Goal: Task Accomplishment & Management: Manage account settings

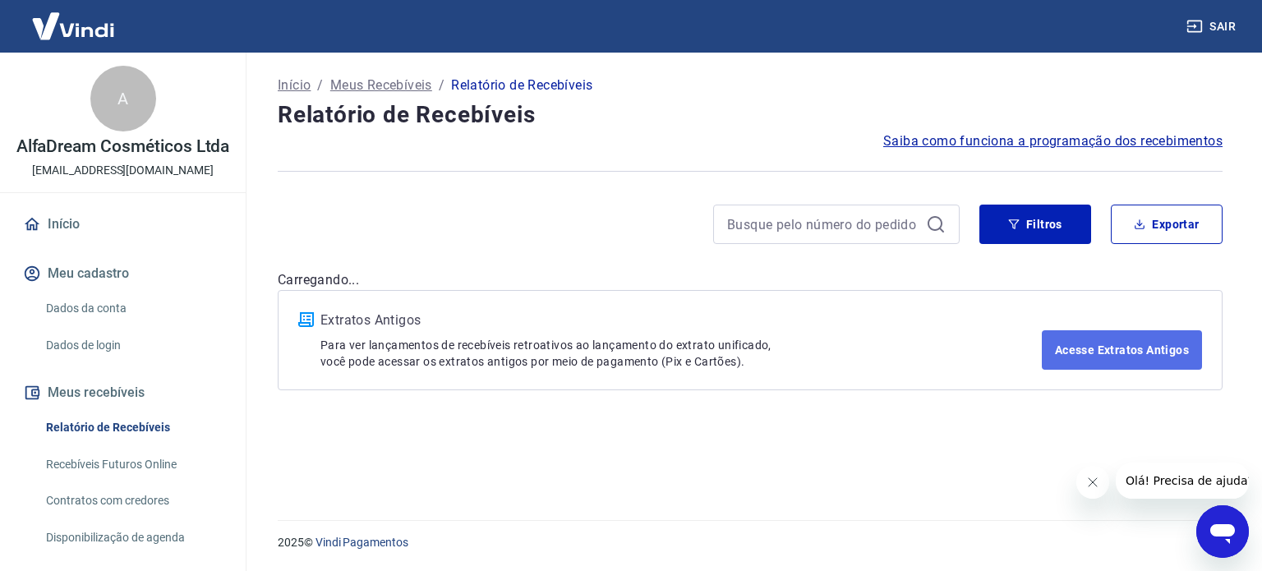
click at [1106, 344] on link "Acesse Extratos Antigos" at bounding box center [1122, 349] width 160 height 39
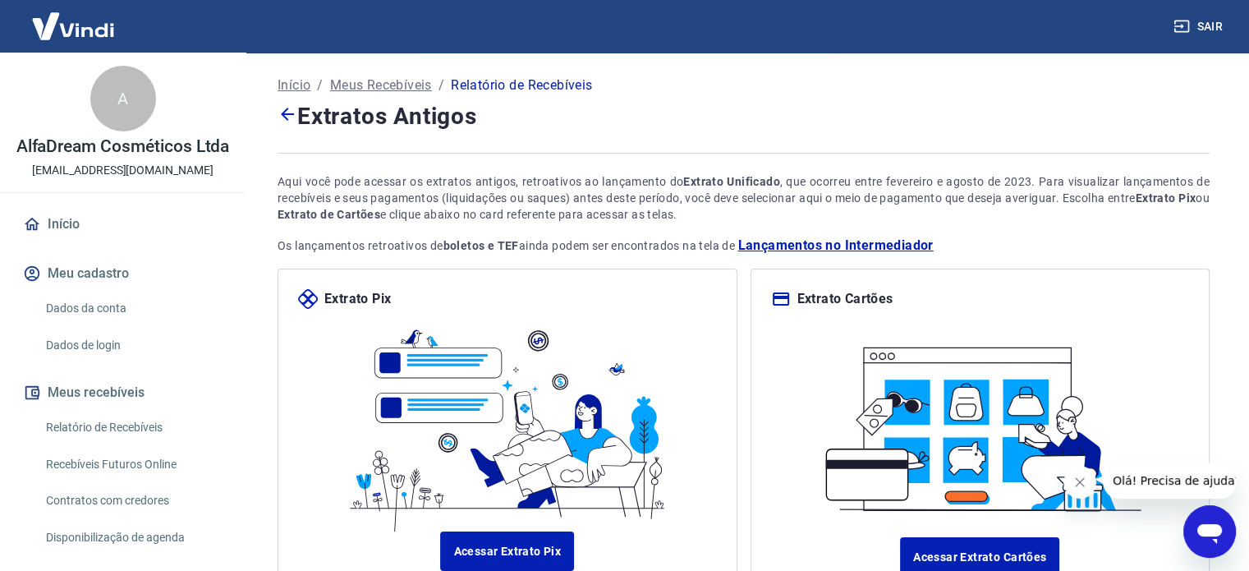
scroll to position [141, 0]
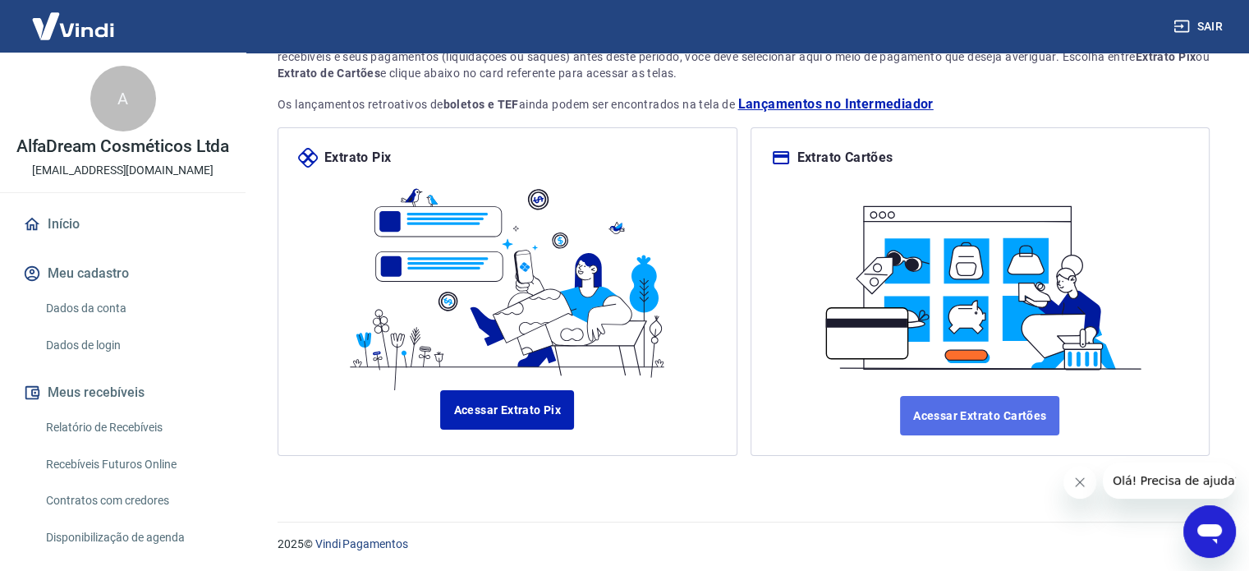
click at [987, 425] on link "Acessar Extrato Cartões" at bounding box center [979, 415] width 159 height 39
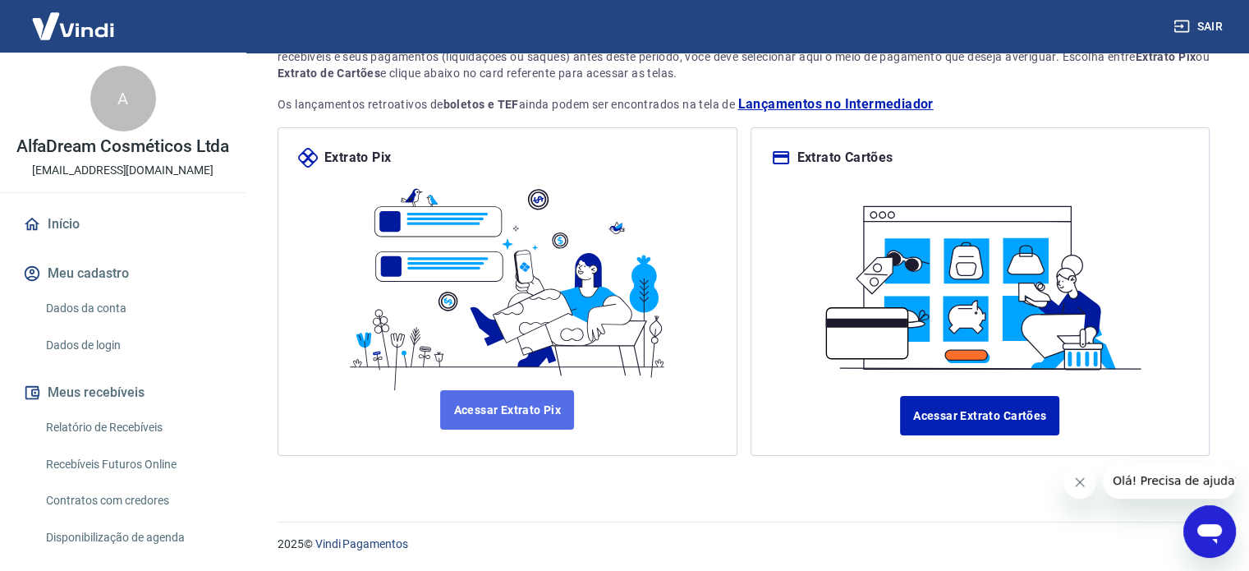
click at [536, 407] on link "Acessar Extrato Pix" at bounding box center [507, 409] width 134 height 39
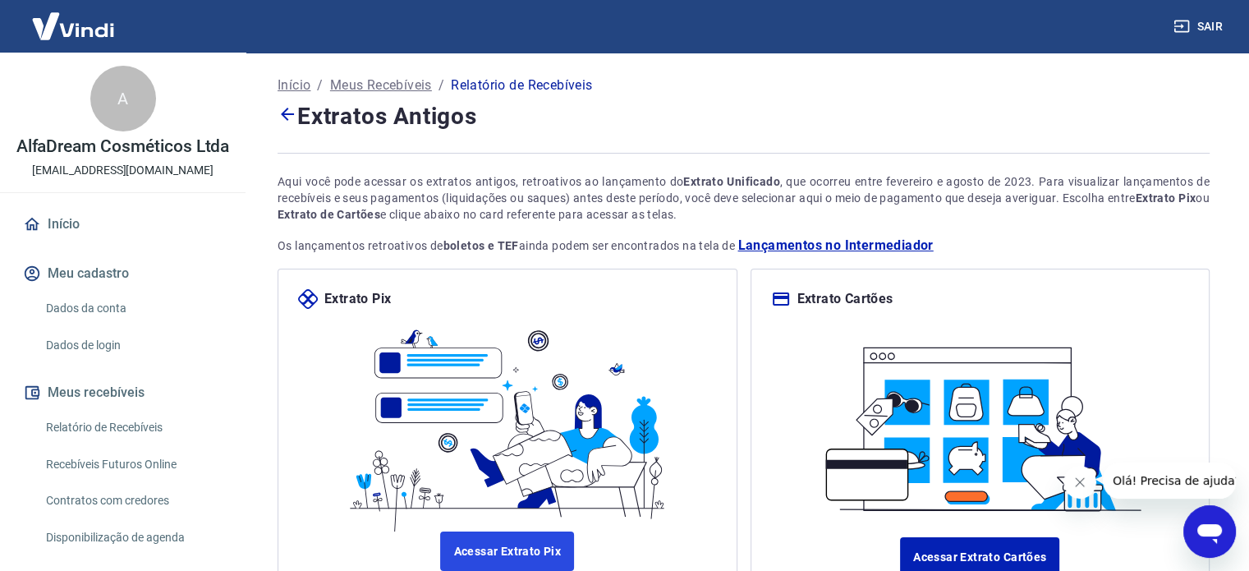
scroll to position [82, 0]
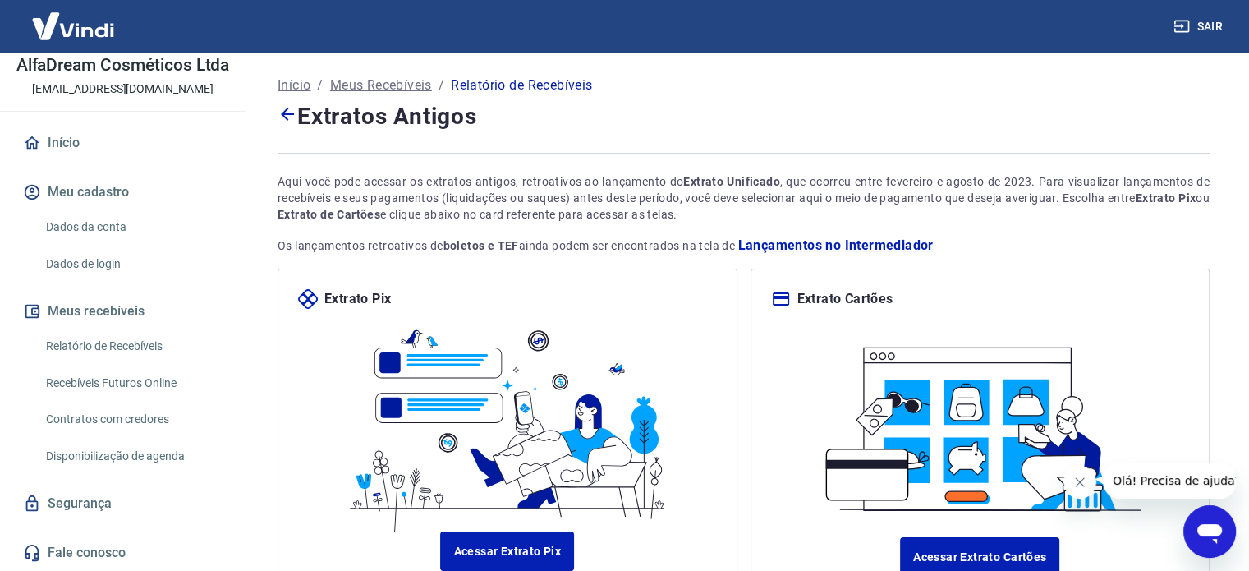
click at [142, 362] on link "Relatório de Recebíveis" at bounding box center [132, 346] width 186 height 34
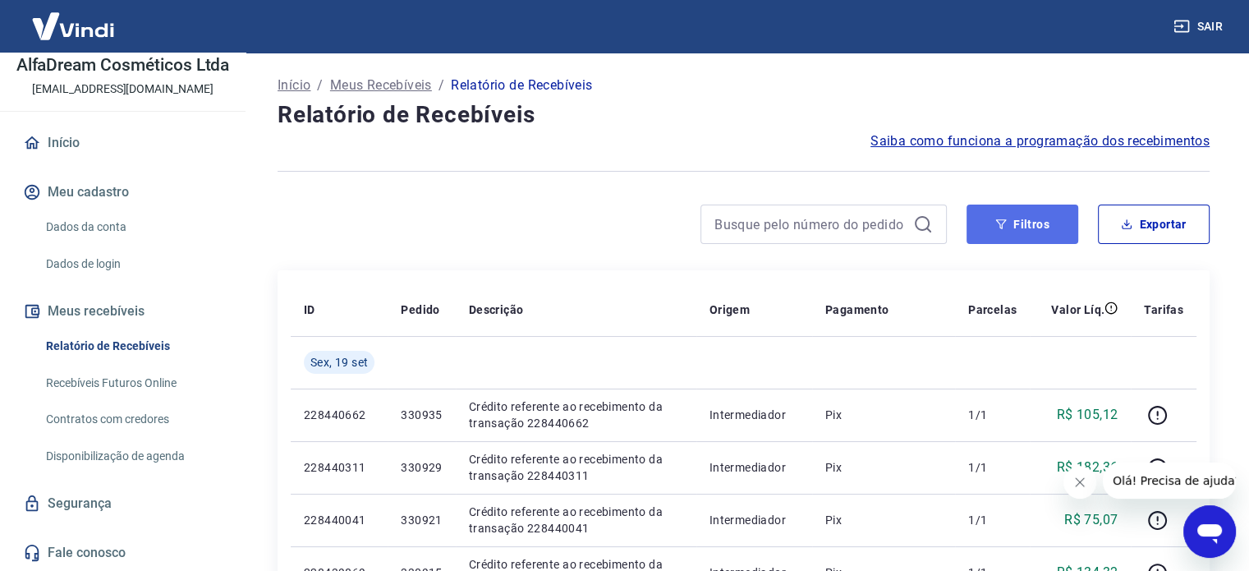
click at [1051, 233] on button "Filtros" at bounding box center [1023, 224] width 112 height 39
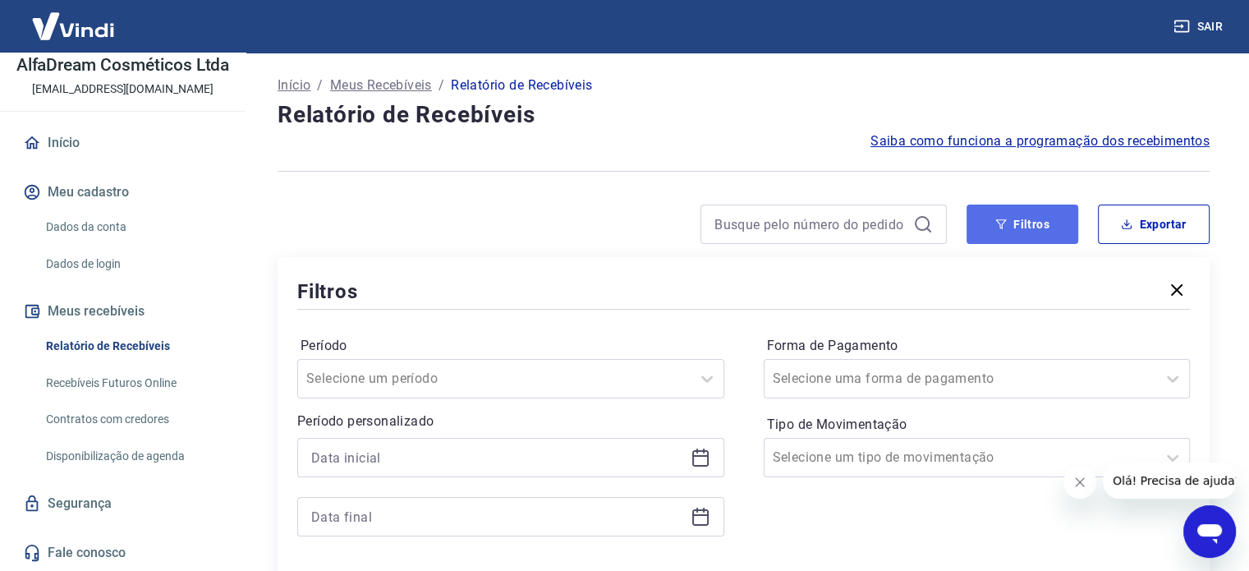
click at [1051, 233] on button "Filtros" at bounding box center [1023, 224] width 112 height 39
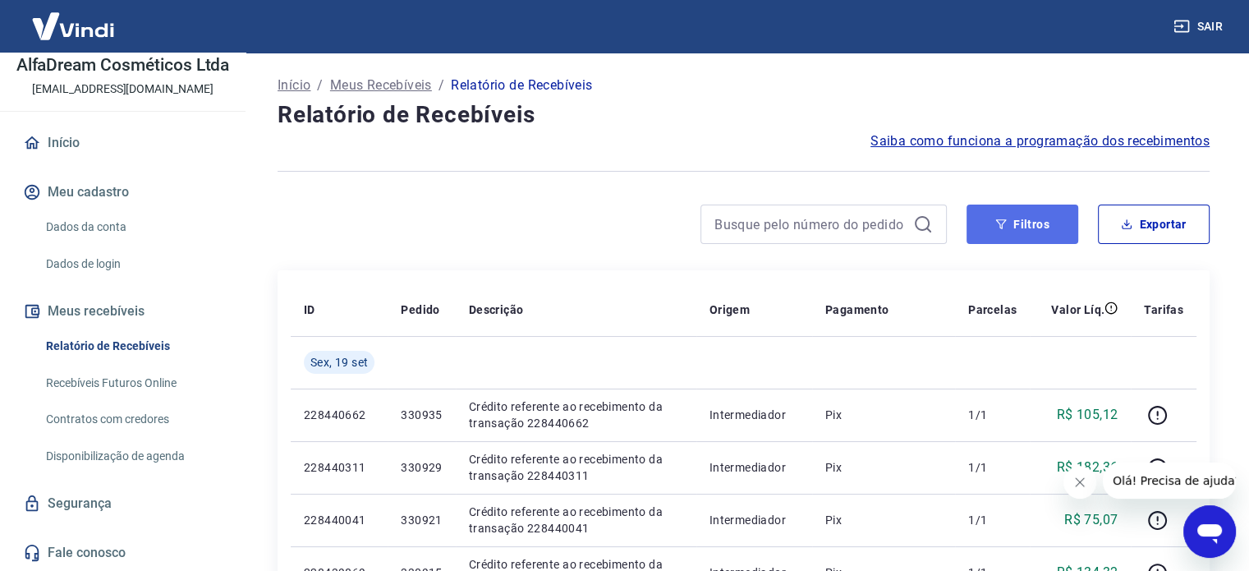
click at [1036, 229] on button "Filtros" at bounding box center [1023, 224] width 112 height 39
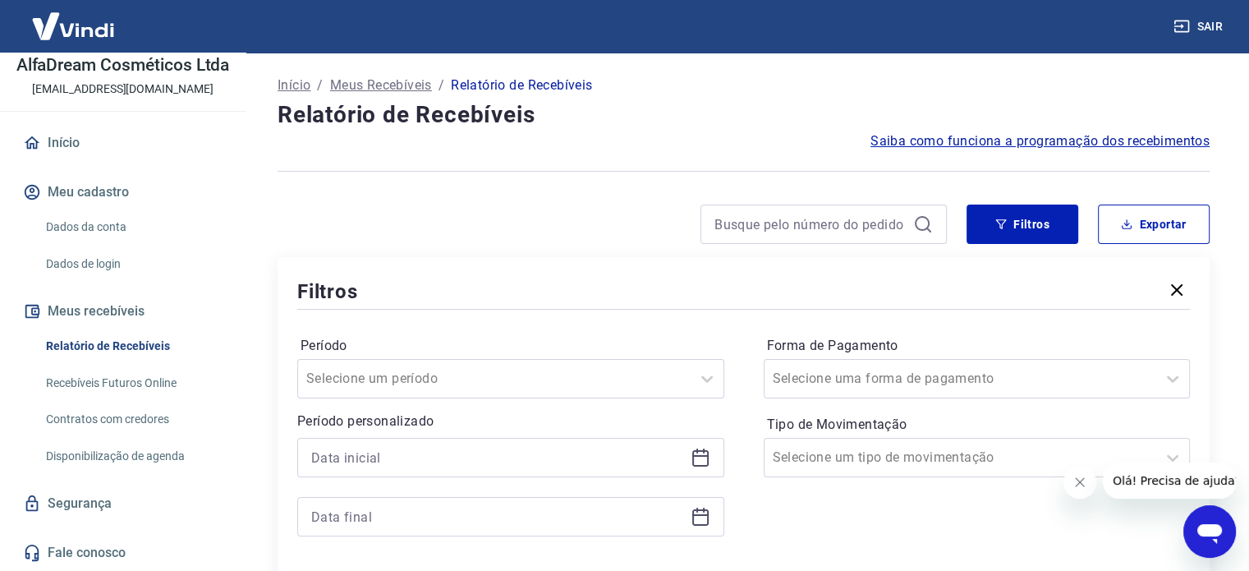
click at [707, 453] on icon at bounding box center [700, 458] width 16 height 16
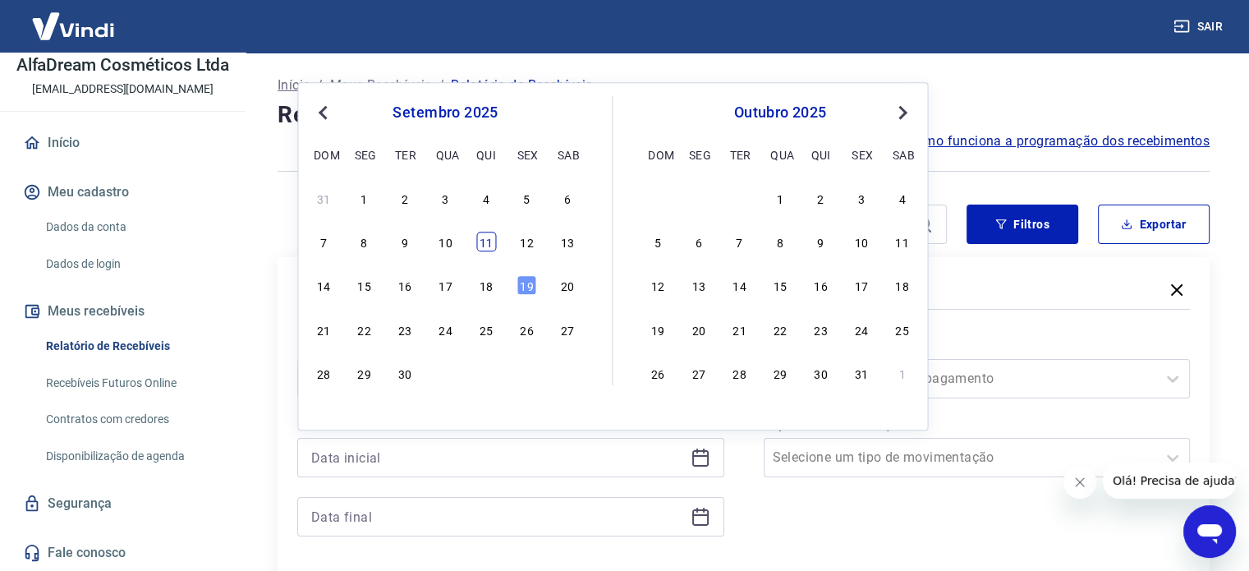
click at [490, 247] on div "11" at bounding box center [486, 242] width 20 height 20
type input "[DATE]"
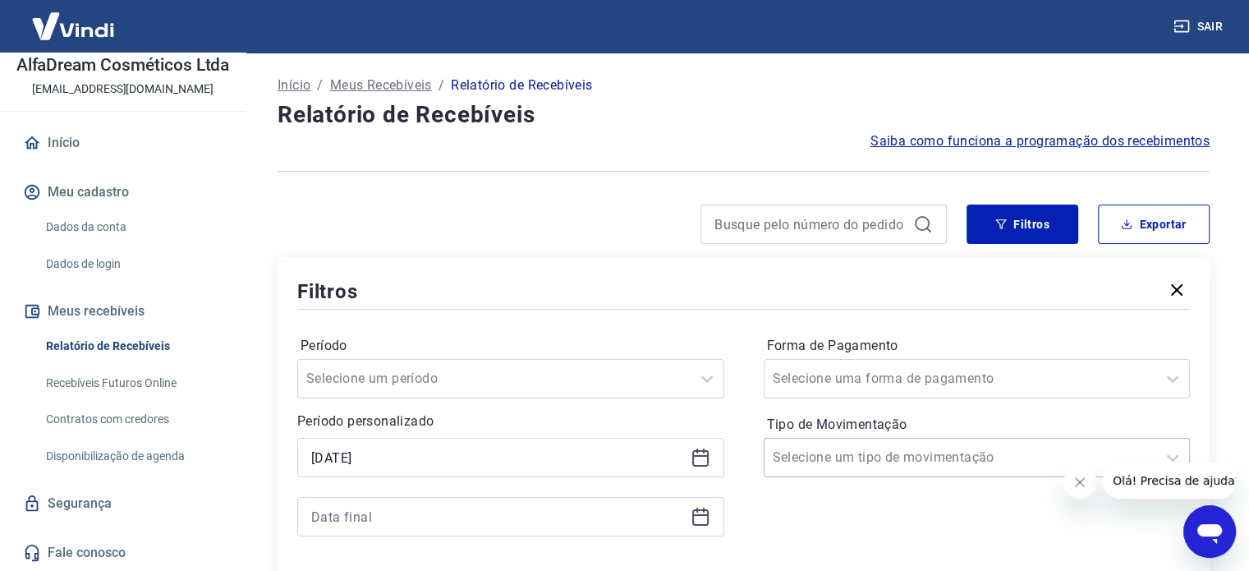
click at [885, 461] on div "Selecione um tipo de movimentação" at bounding box center [977, 457] width 427 height 39
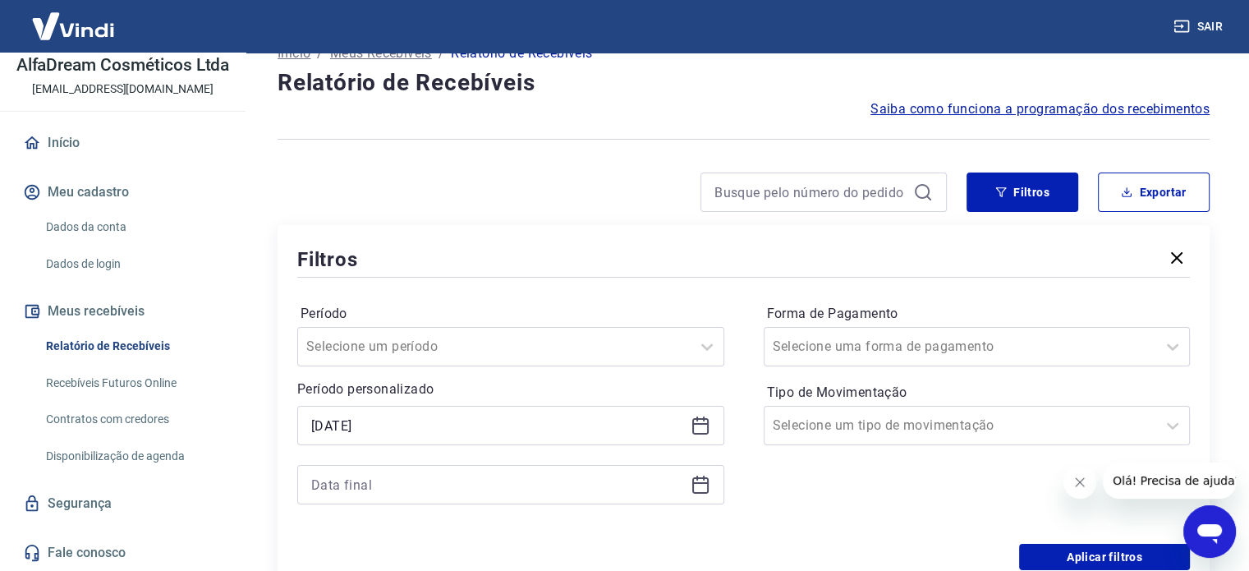
click at [706, 484] on icon at bounding box center [701, 485] width 20 height 20
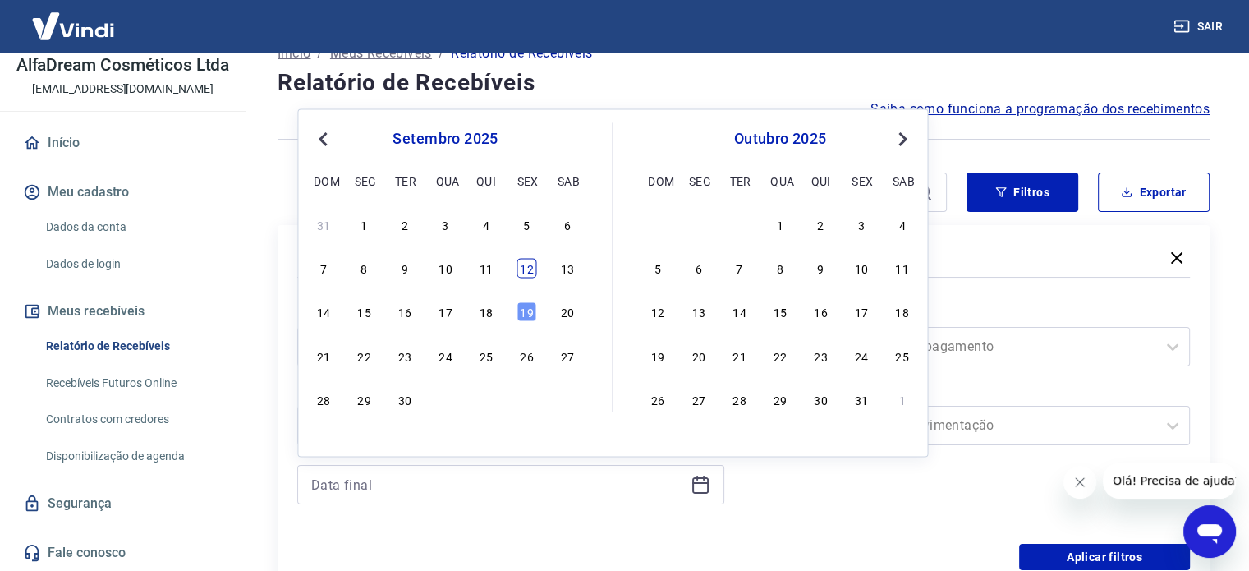
click at [522, 269] on div "12" at bounding box center [527, 269] width 20 height 20
type input "[DATE]"
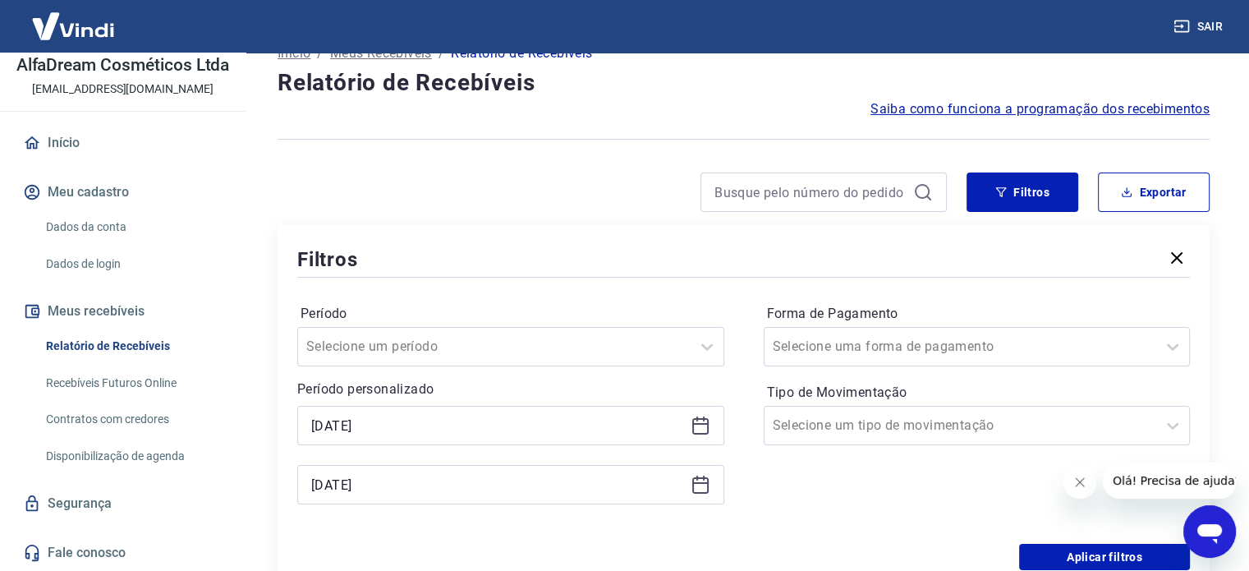
scroll to position [278, 0]
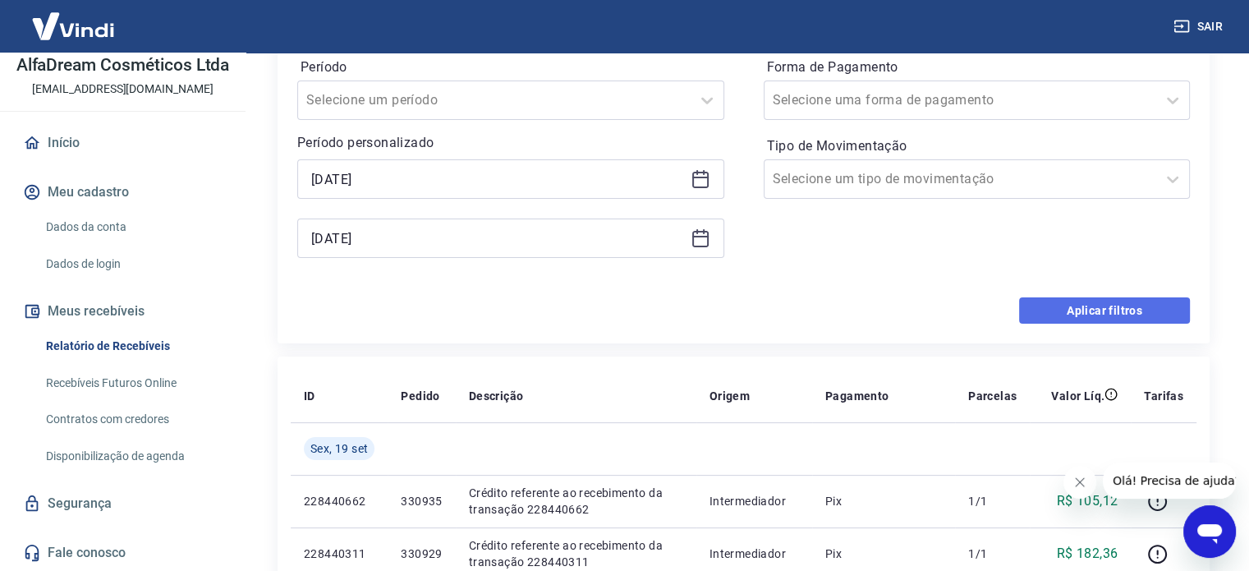
click at [1092, 315] on button "Aplicar filtros" at bounding box center [1104, 310] width 171 height 26
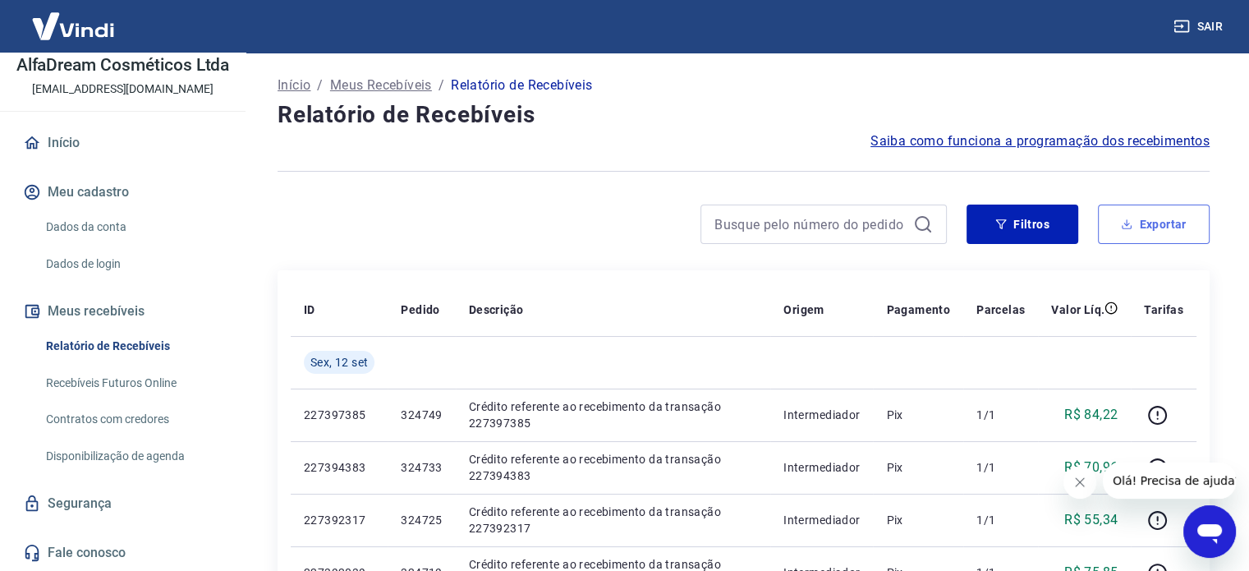
click at [1131, 226] on icon "button" at bounding box center [1126, 223] width 11 height 11
type input "[DATE]"
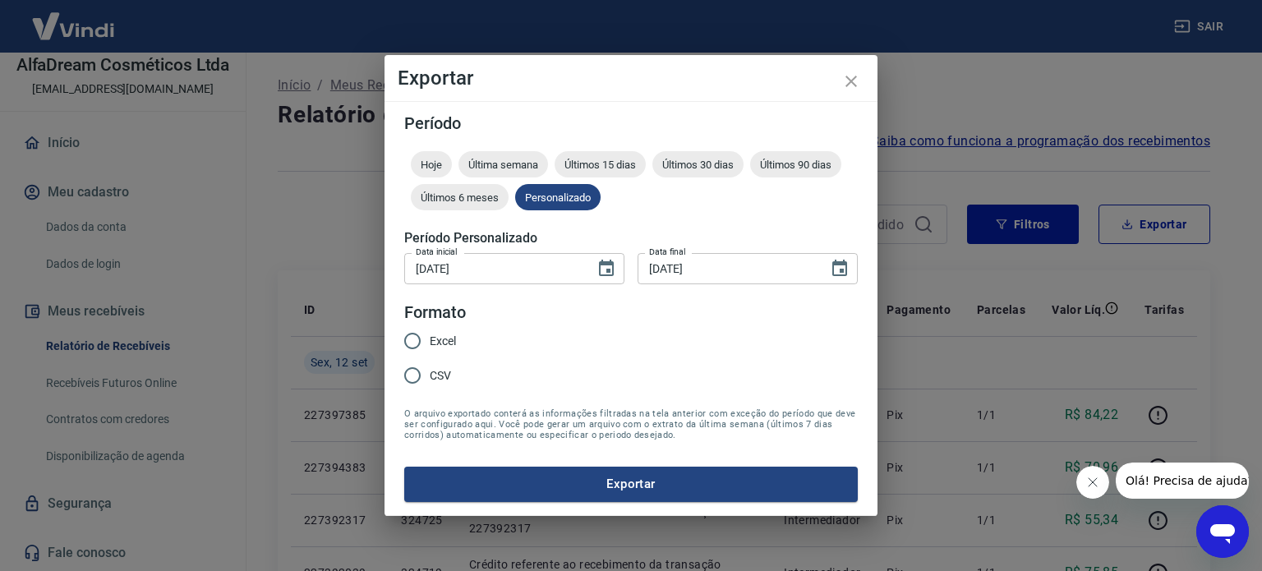
click at [437, 344] on span "Excel" at bounding box center [443, 341] width 26 height 17
click at [430, 344] on input "Excel" at bounding box center [412, 341] width 34 height 34
radio input "true"
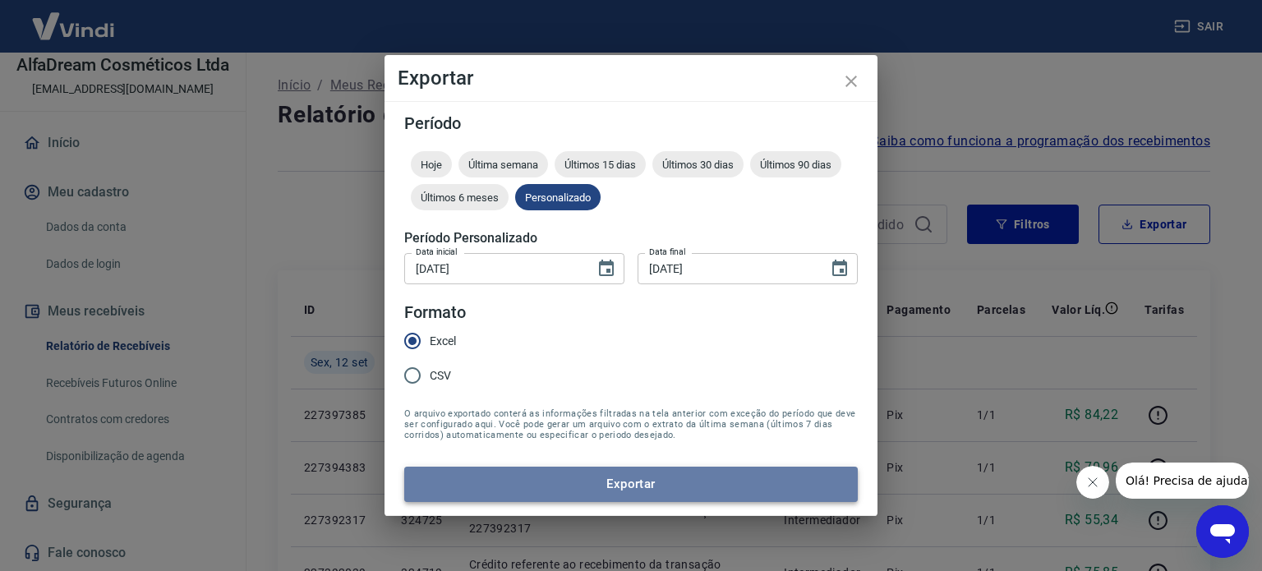
click at [600, 488] on button "Exportar" at bounding box center [630, 484] width 453 height 34
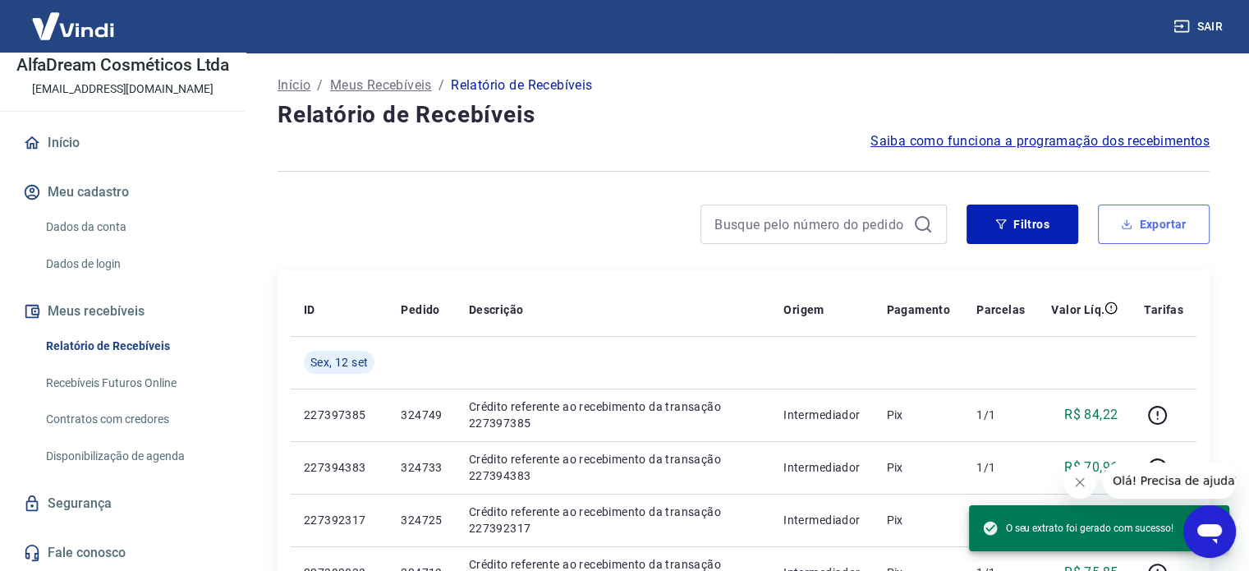
click at [1132, 234] on button "Exportar" at bounding box center [1154, 224] width 112 height 39
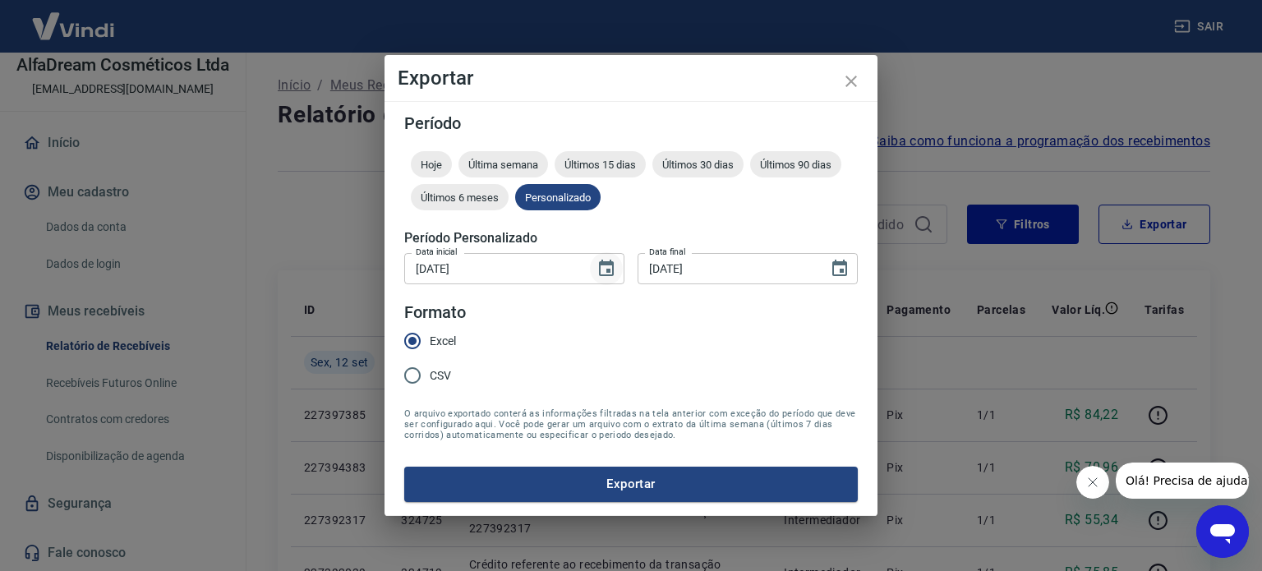
click at [606, 269] on icon "Choose date, selected date is 11 de set de 2025" at bounding box center [606, 268] width 15 height 16
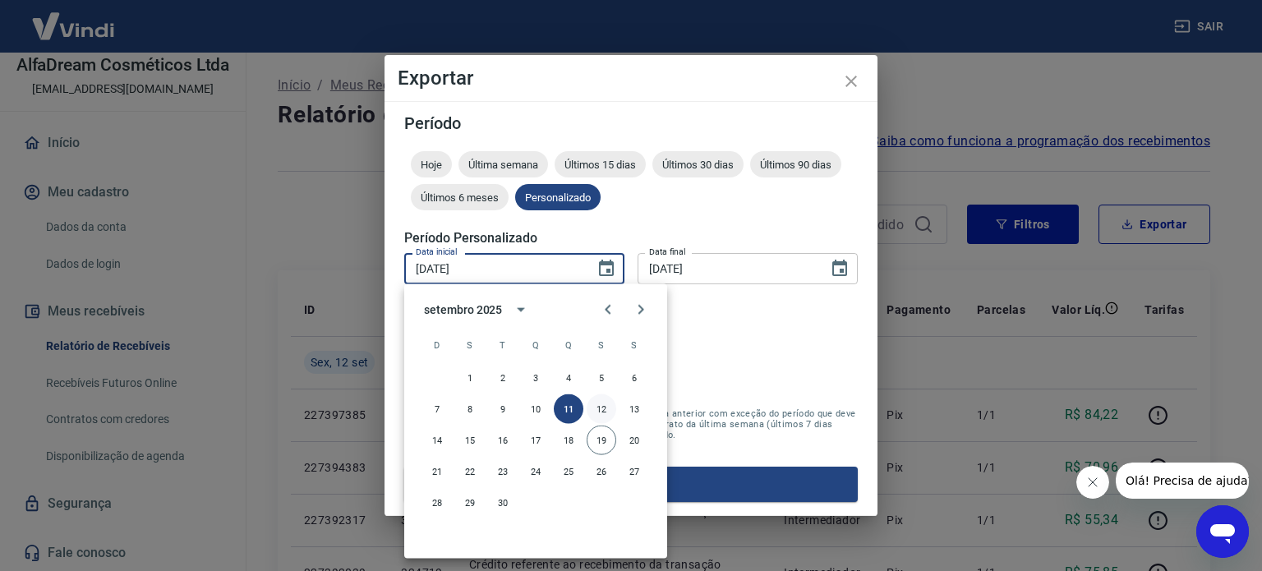
click at [598, 408] on button "12" at bounding box center [601, 409] width 30 height 30
type input "[DATE]"
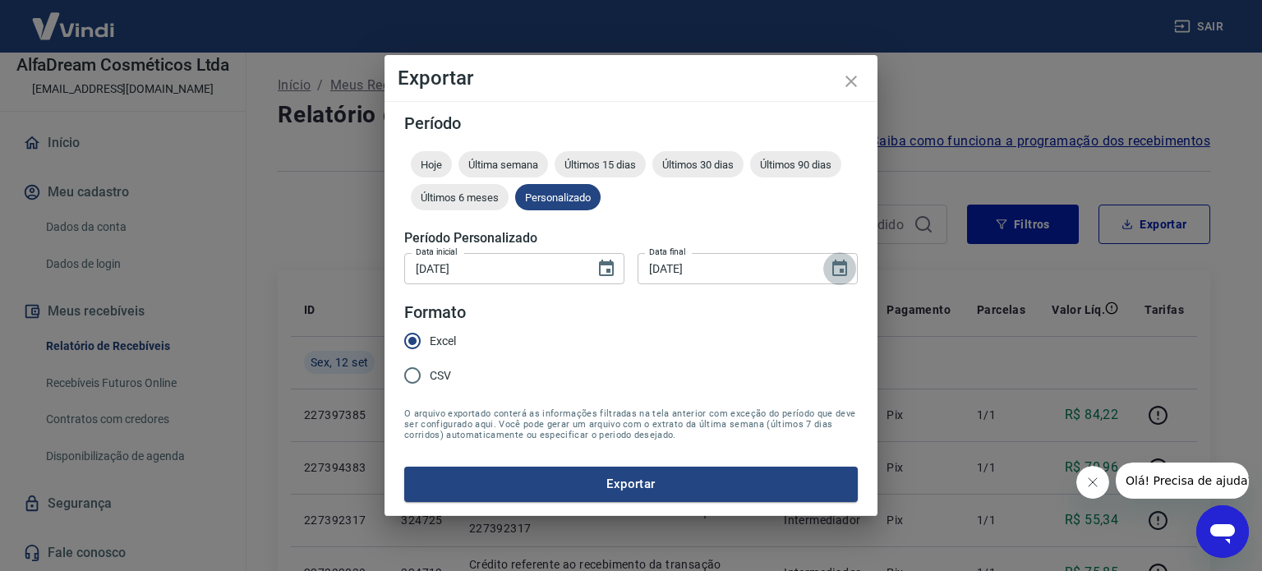
click at [844, 271] on icon "Choose date, selected date is 12 de set de 2025" at bounding box center [840, 269] width 20 height 20
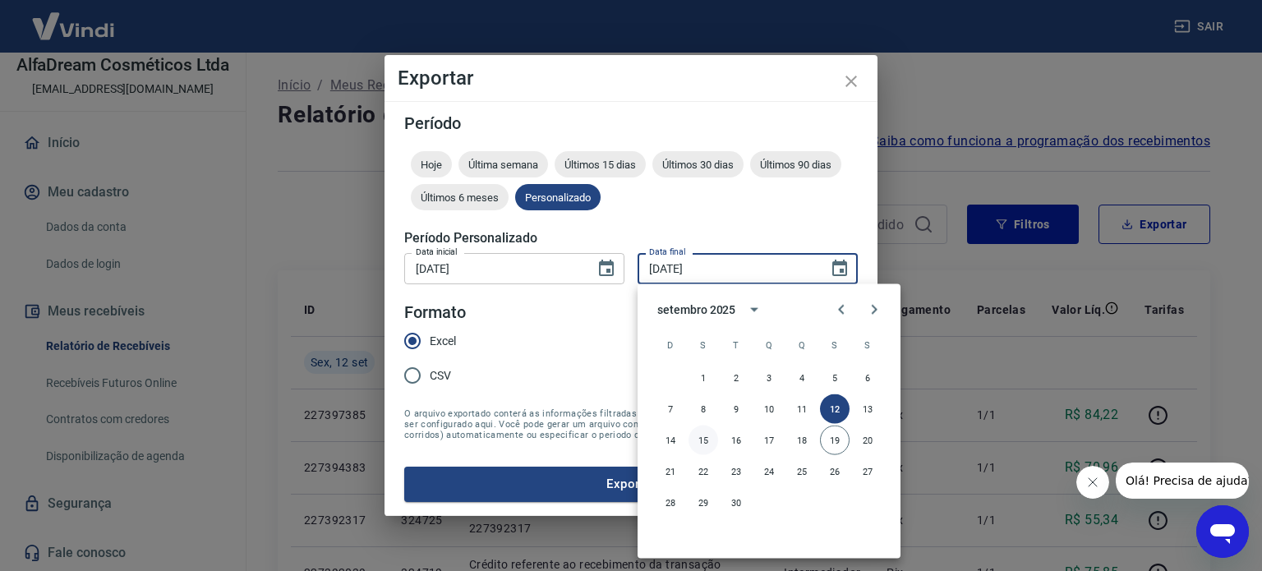
click at [699, 440] on button "15" at bounding box center [703, 440] width 30 height 30
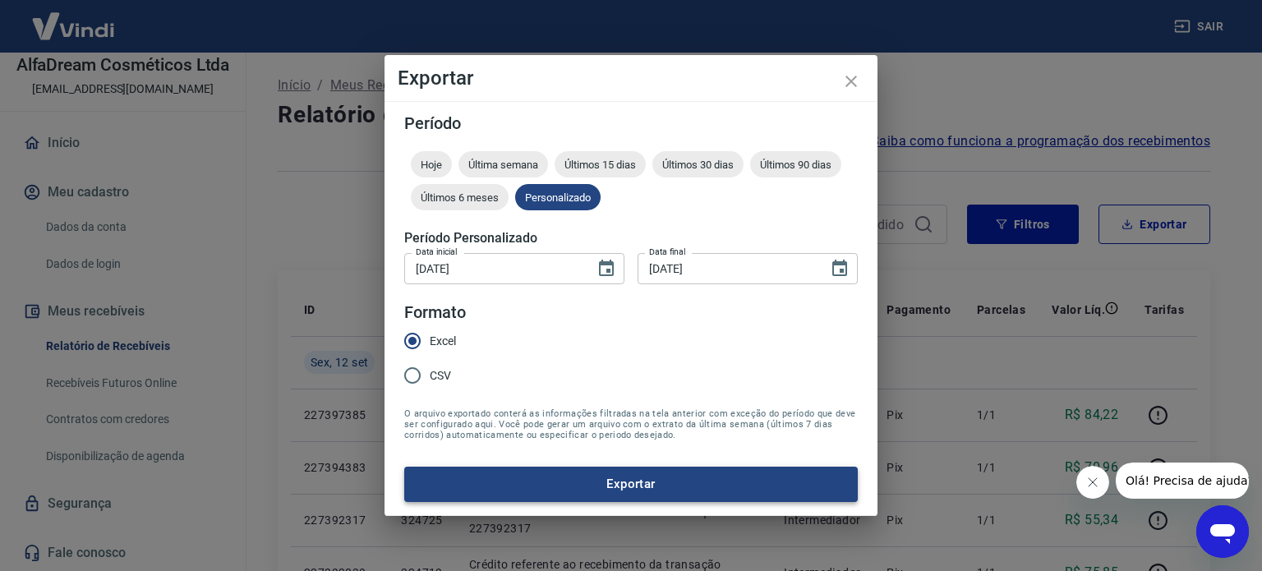
click at [684, 476] on button "Exportar" at bounding box center [630, 484] width 453 height 34
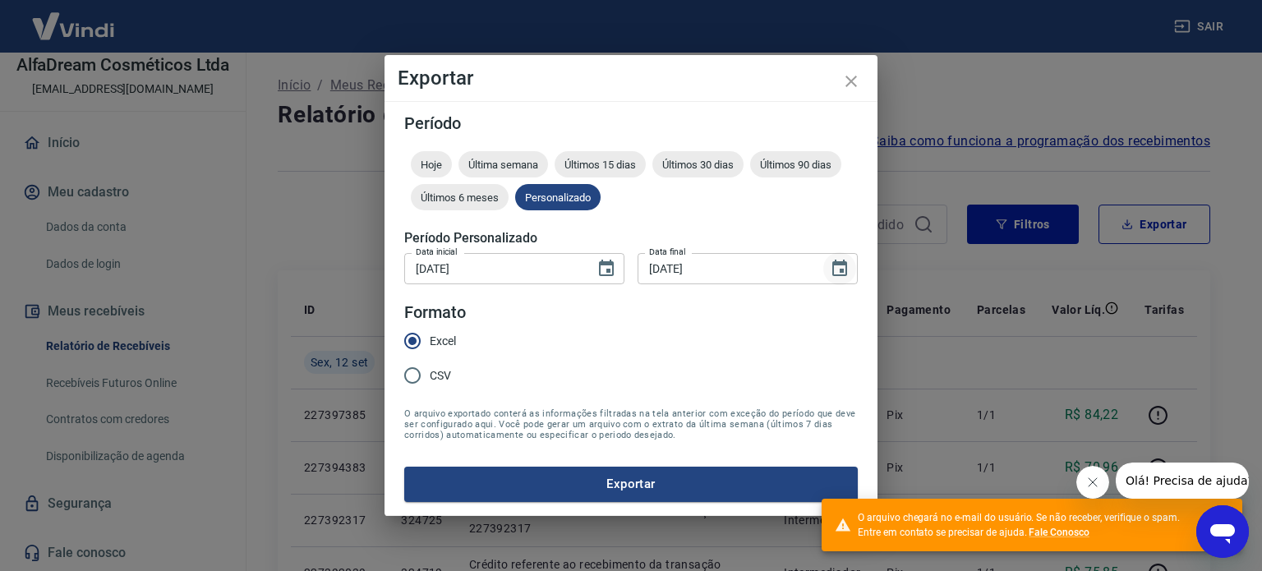
click at [842, 268] on icon "Choose date, selected date is 15 de set de 2025" at bounding box center [840, 269] width 20 height 20
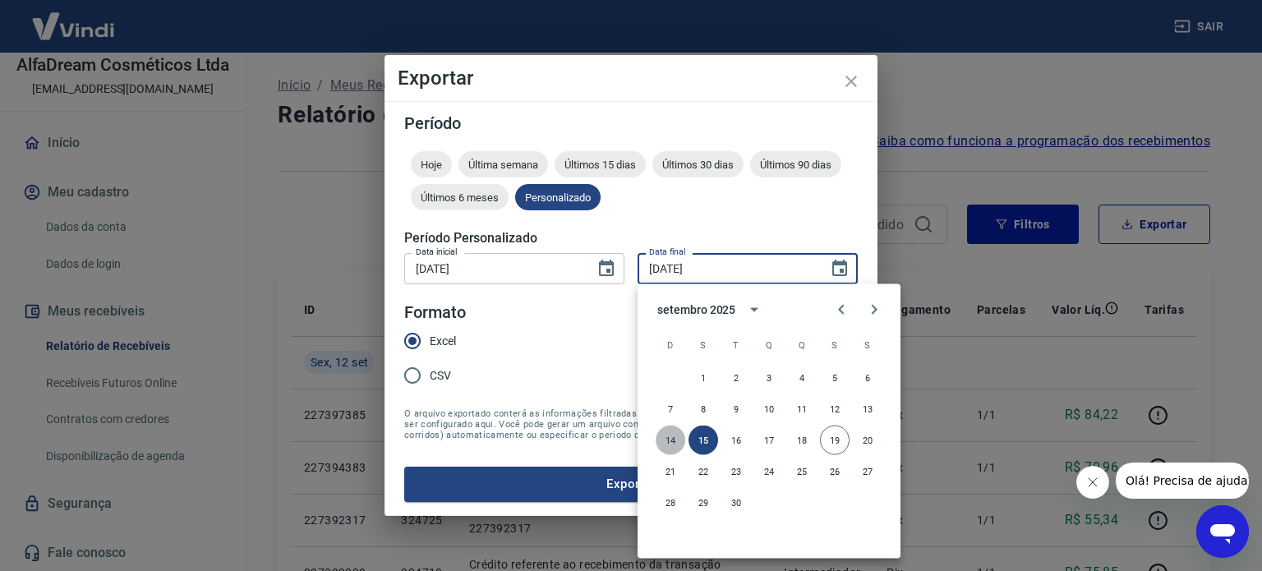
click at [670, 435] on button "14" at bounding box center [670, 440] width 30 height 30
type input "[DATE]"
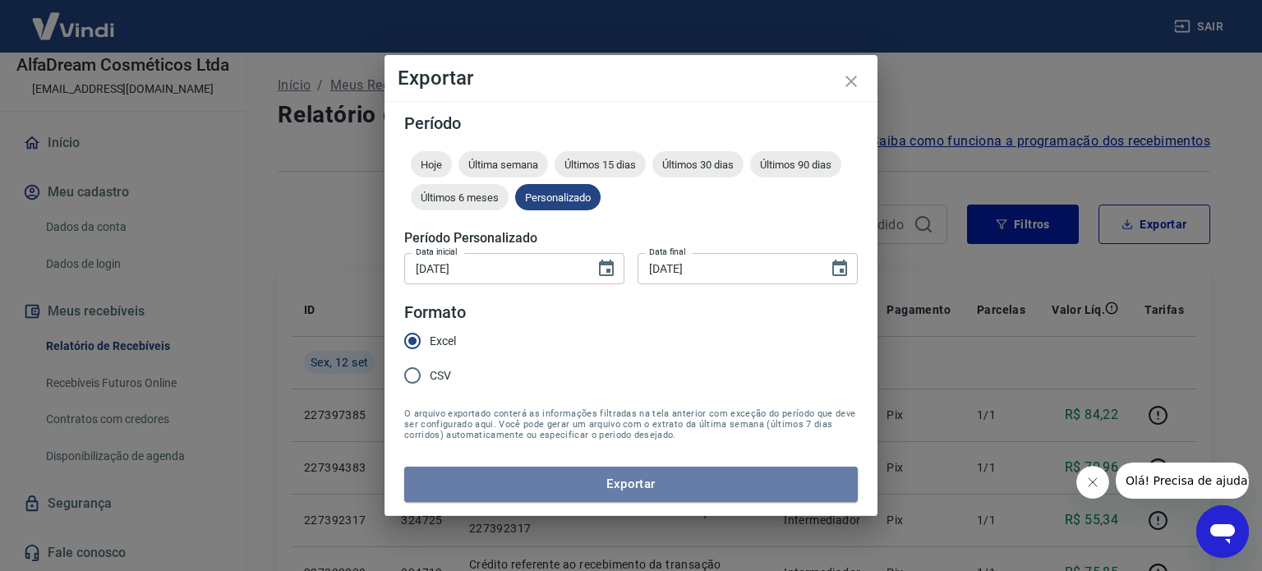
click at [697, 488] on button "Exportar" at bounding box center [630, 484] width 453 height 34
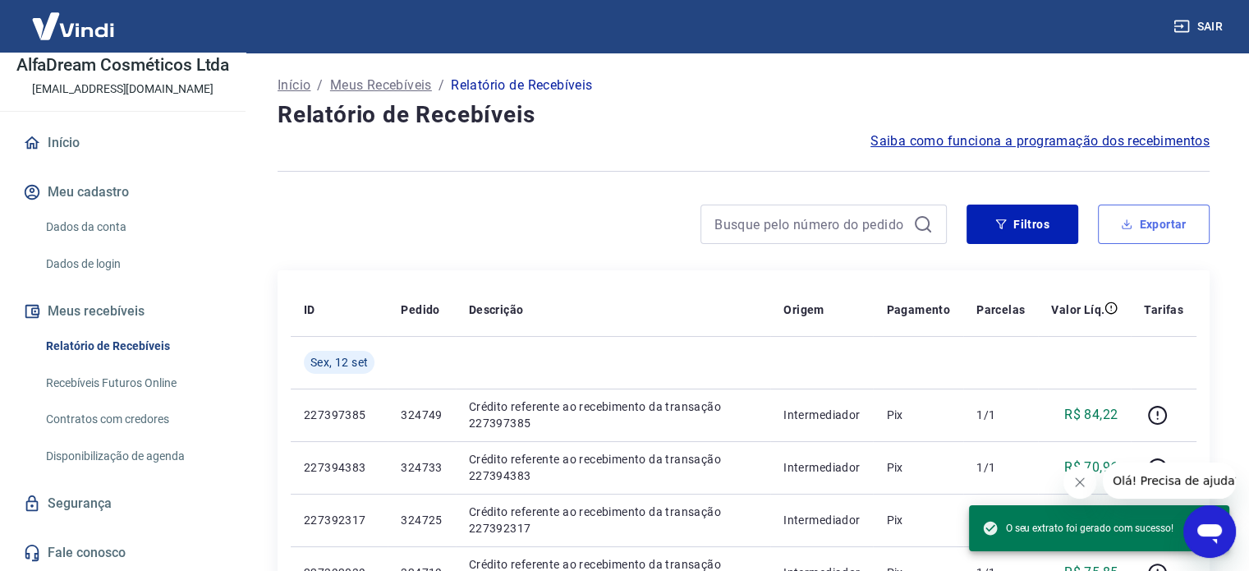
click at [1166, 214] on button "Exportar" at bounding box center [1154, 224] width 112 height 39
type input "[DATE]"
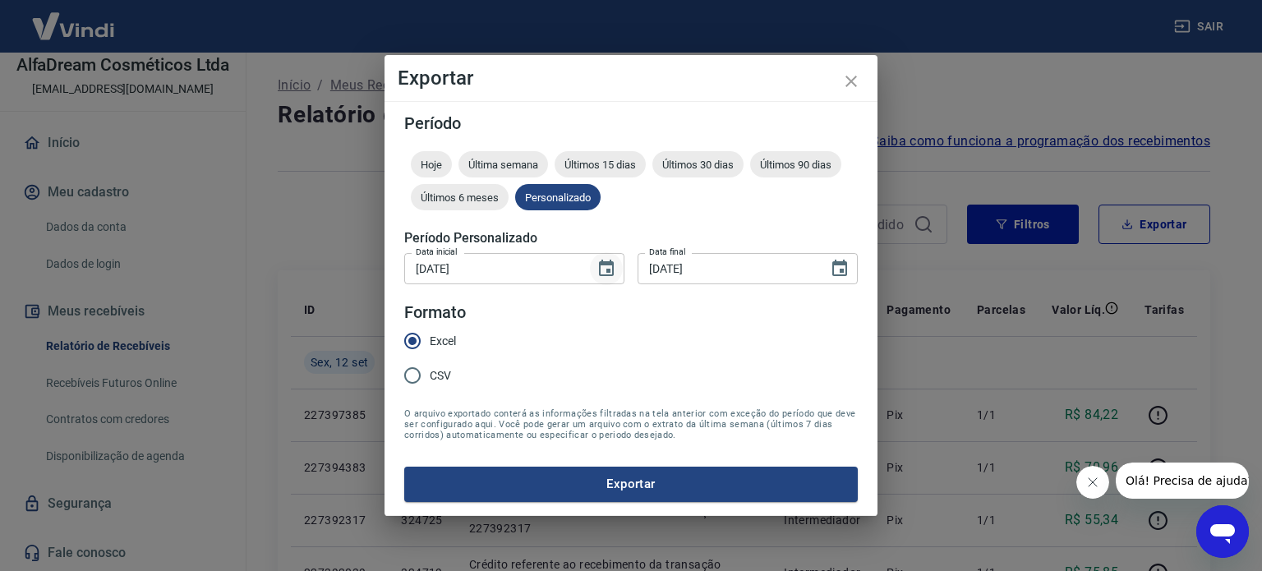
click at [611, 266] on icon "Choose date, selected date is 11 de set de 2025" at bounding box center [606, 269] width 20 height 20
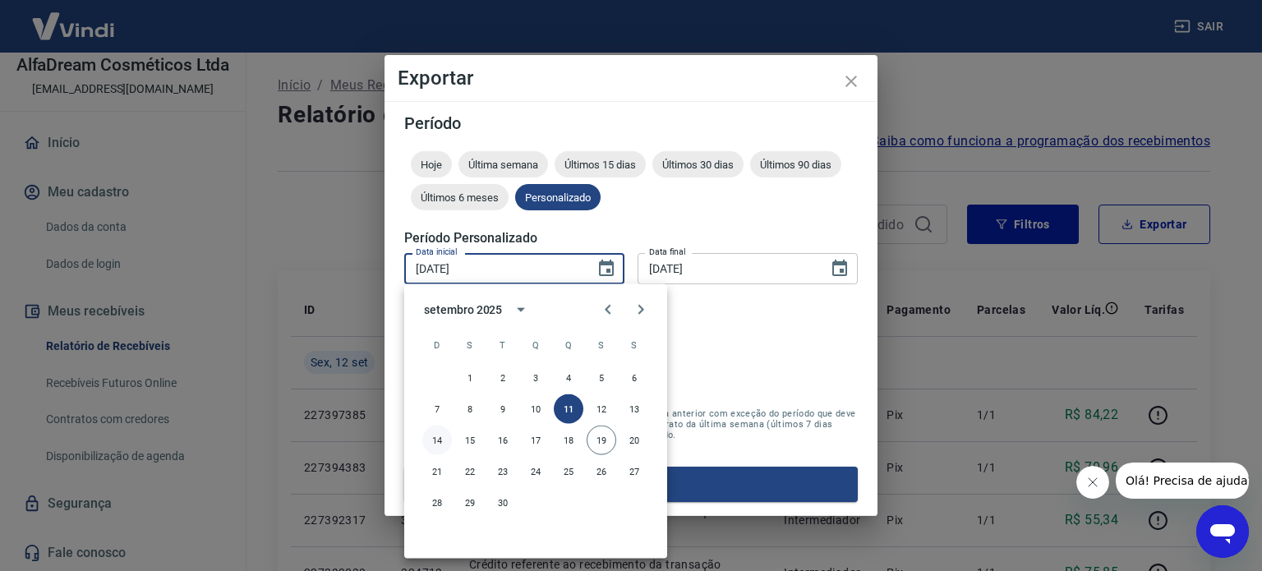
click at [436, 439] on button "14" at bounding box center [437, 440] width 30 height 30
type input "[DATE]"
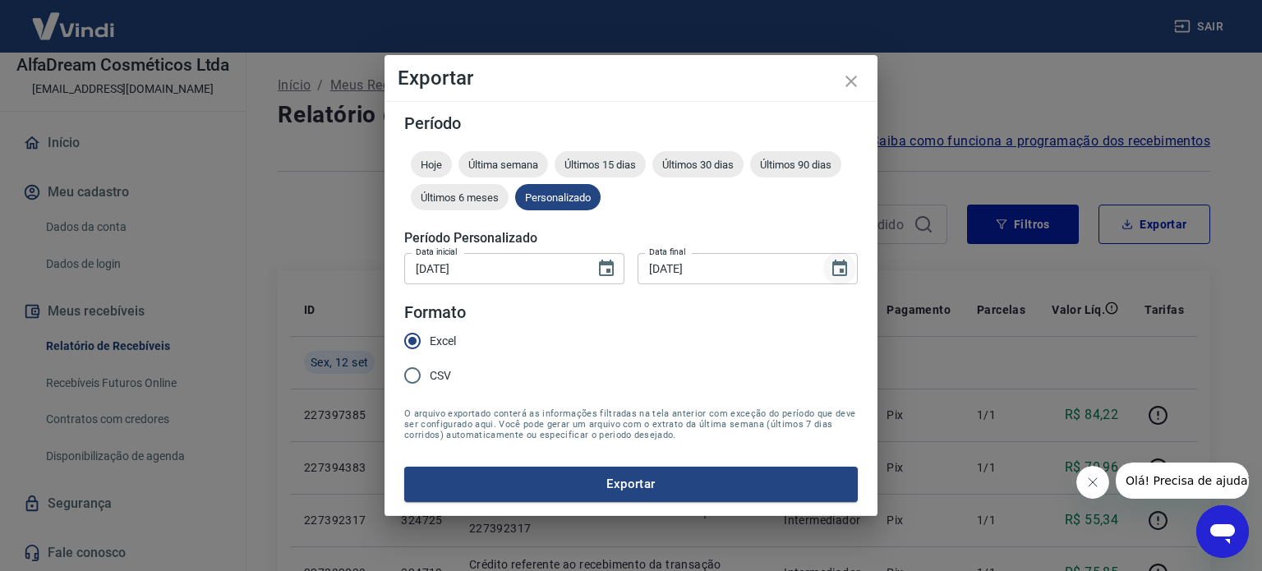
click at [838, 272] on icon "Choose date, selected date is 12 de set de 2025" at bounding box center [840, 269] width 20 height 20
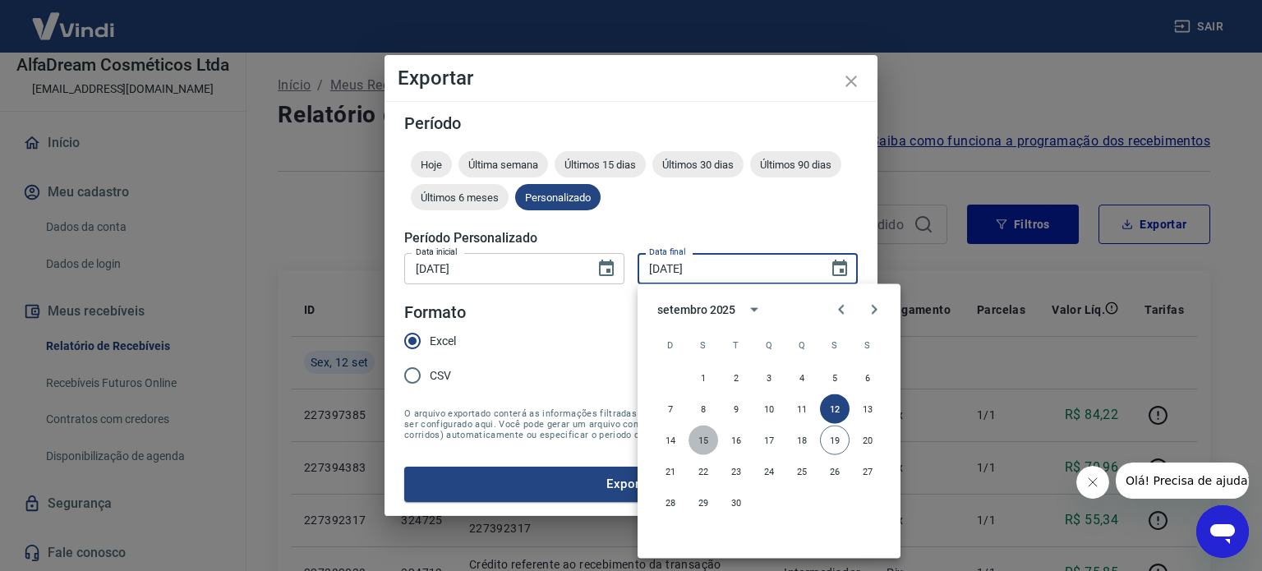
click at [708, 443] on button "15" at bounding box center [703, 440] width 30 height 30
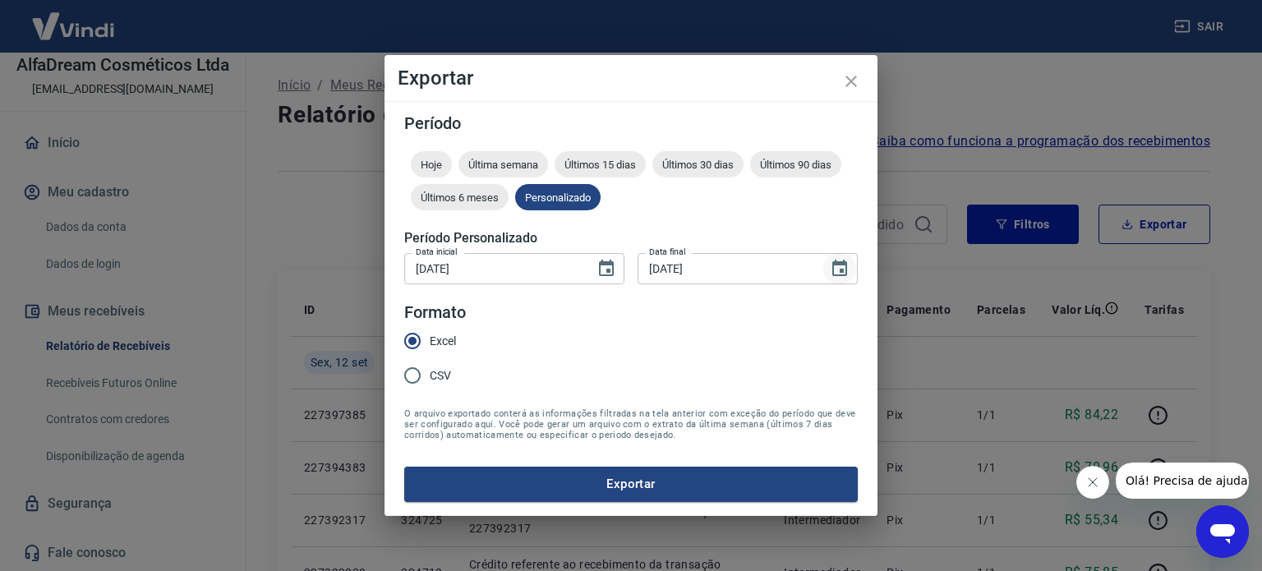
click at [835, 265] on icon "Choose date, selected date is 15 de set de 2025" at bounding box center [840, 269] width 20 height 20
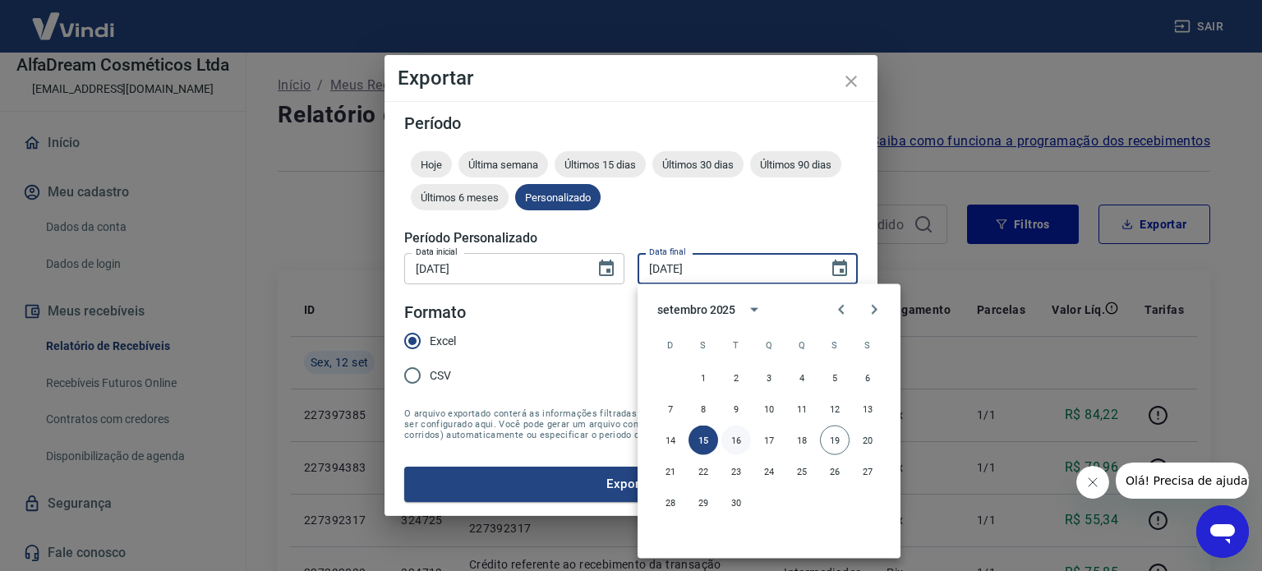
click at [742, 438] on button "16" at bounding box center [736, 440] width 30 height 30
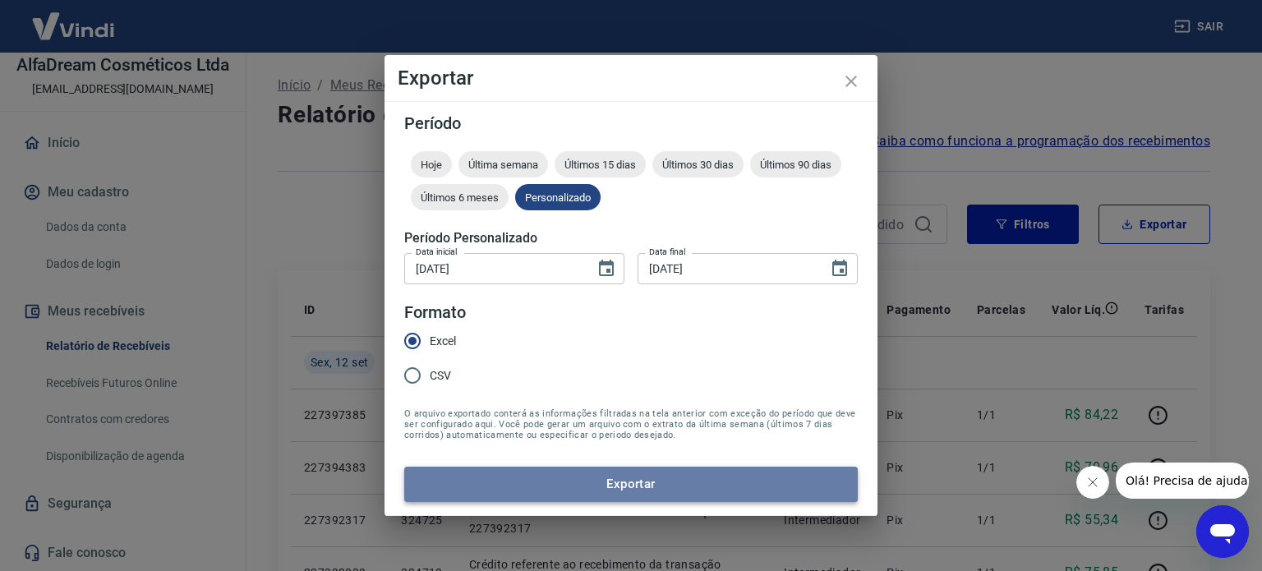
click at [734, 476] on button "Exportar" at bounding box center [630, 484] width 453 height 34
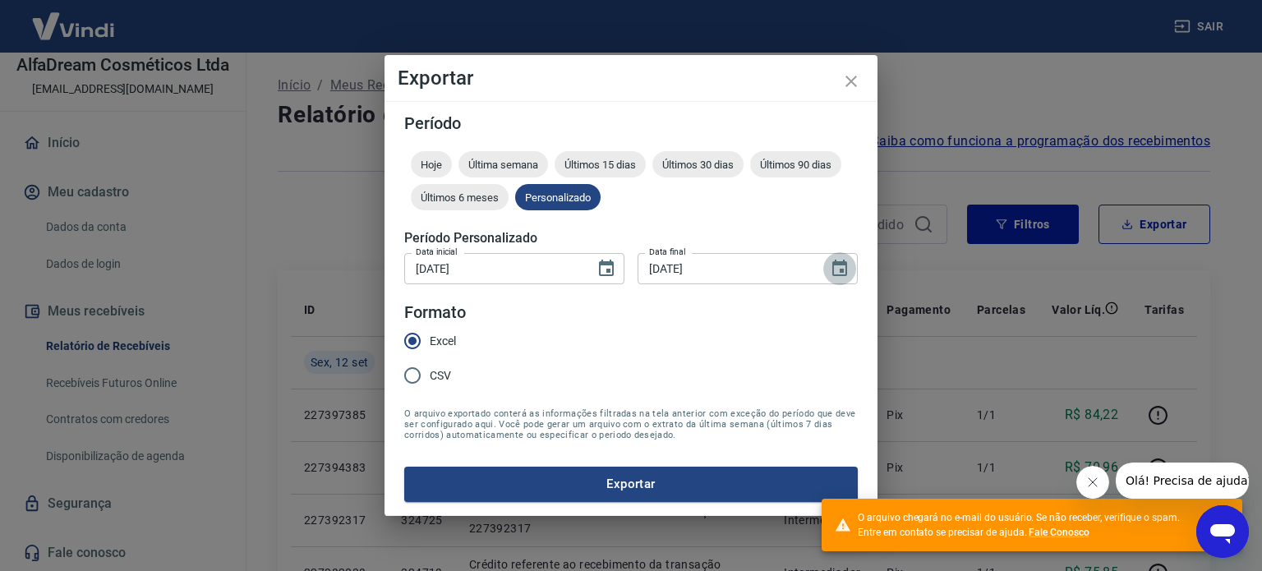
click at [844, 272] on icon "Choose date, selected date is 16 de set de 2025" at bounding box center [840, 269] width 20 height 20
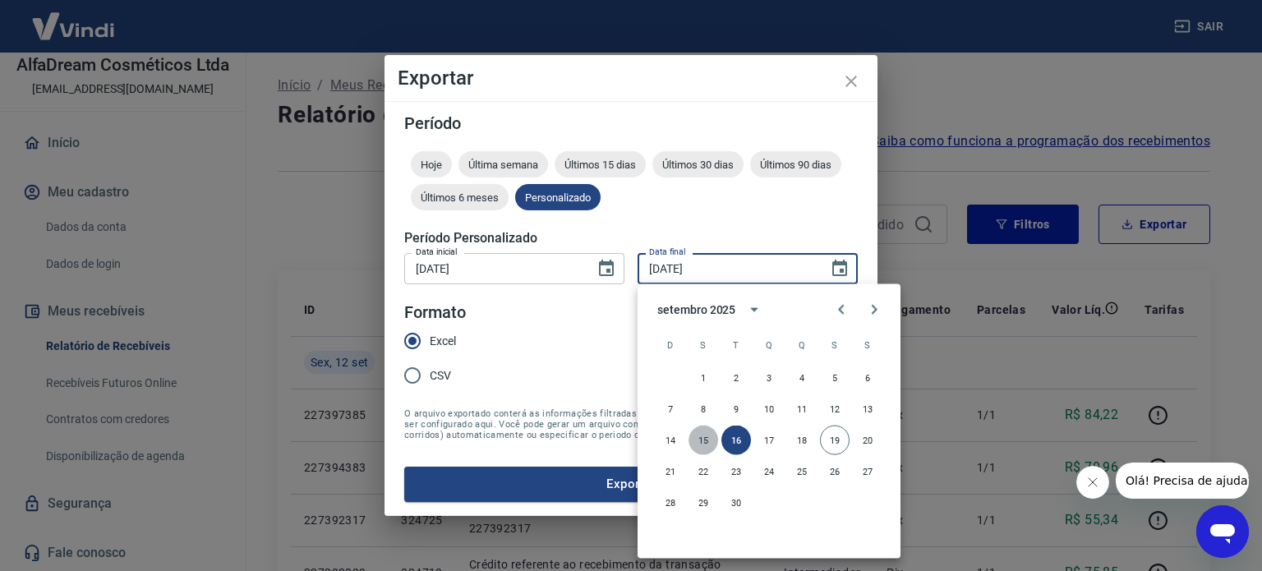
click at [701, 443] on button "15" at bounding box center [703, 440] width 30 height 30
type input "[DATE]"
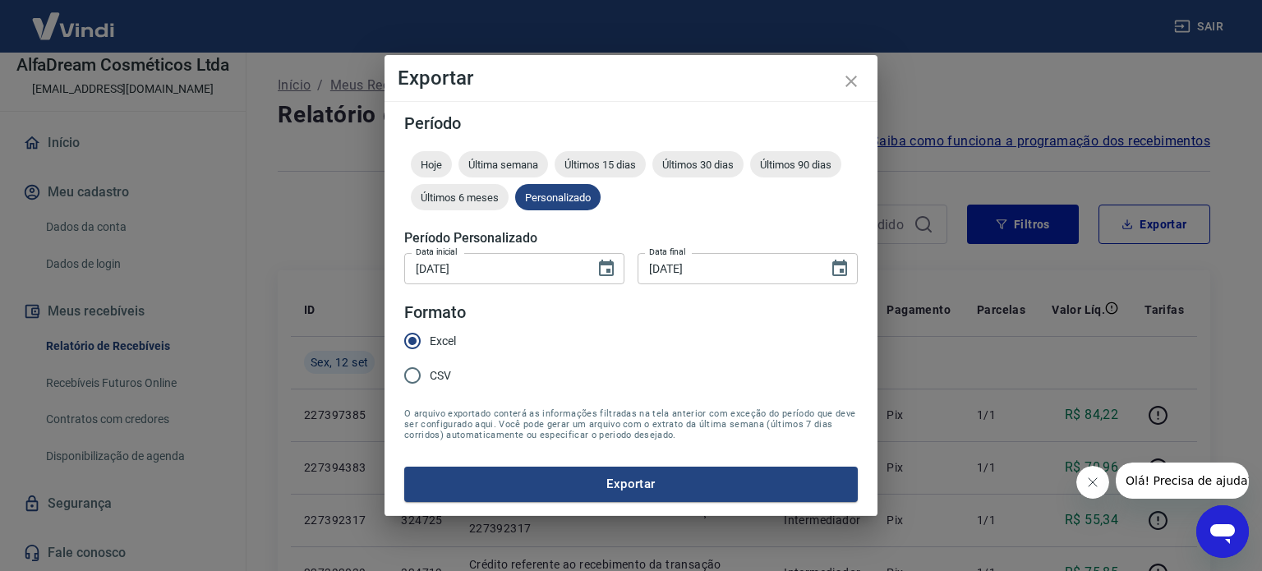
click at [693, 475] on button "Exportar" at bounding box center [630, 484] width 453 height 34
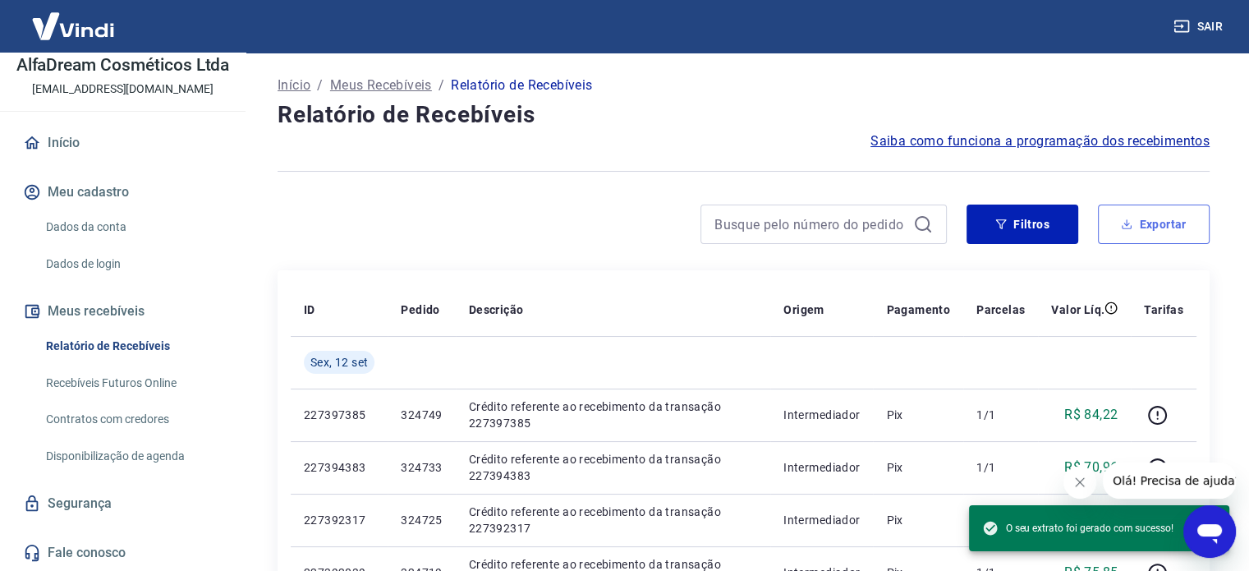
click at [1132, 221] on icon "button" at bounding box center [1126, 223] width 11 height 11
type input "[DATE]"
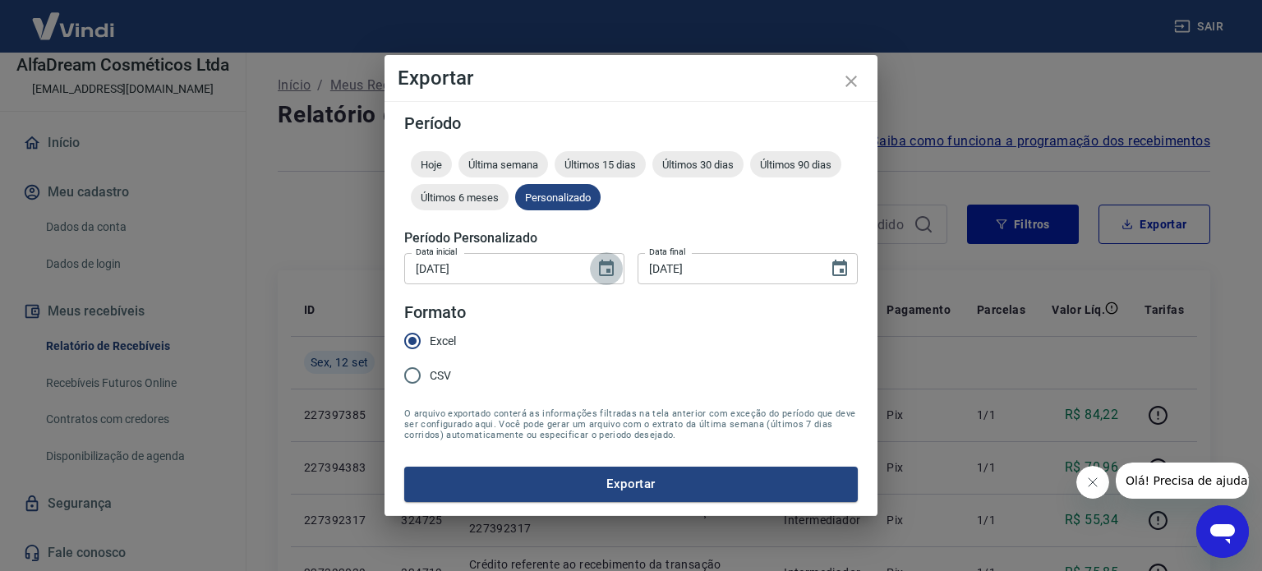
click at [605, 266] on icon "Choose date, selected date is 11 de set de 2025" at bounding box center [606, 269] width 20 height 20
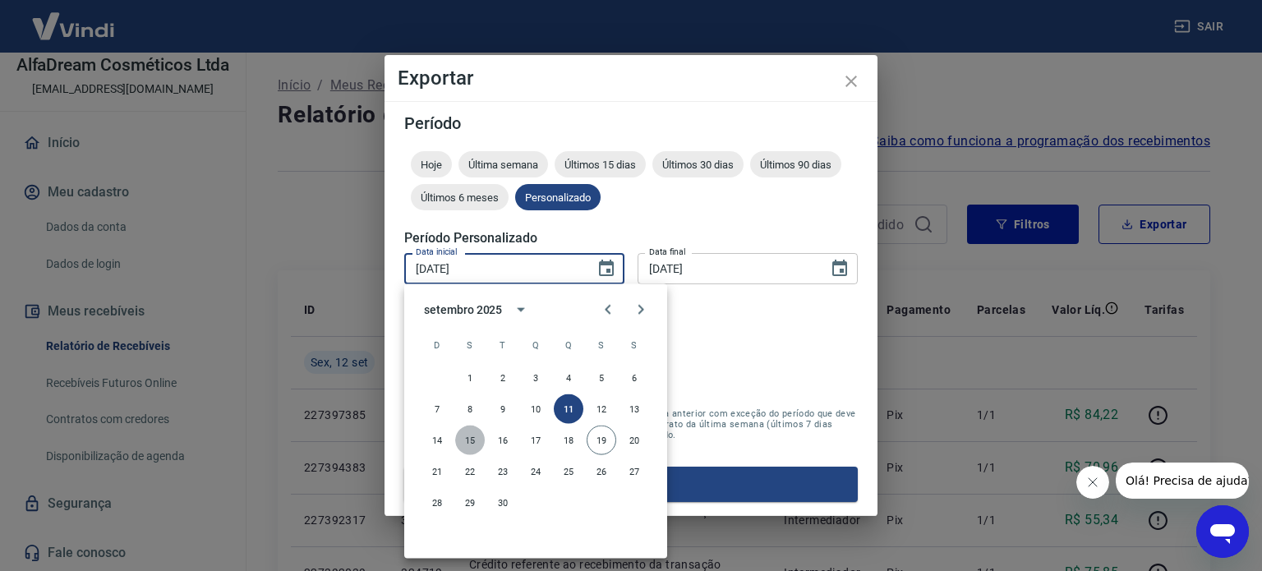
click at [471, 439] on button "15" at bounding box center [470, 440] width 30 height 30
type input "[DATE]"
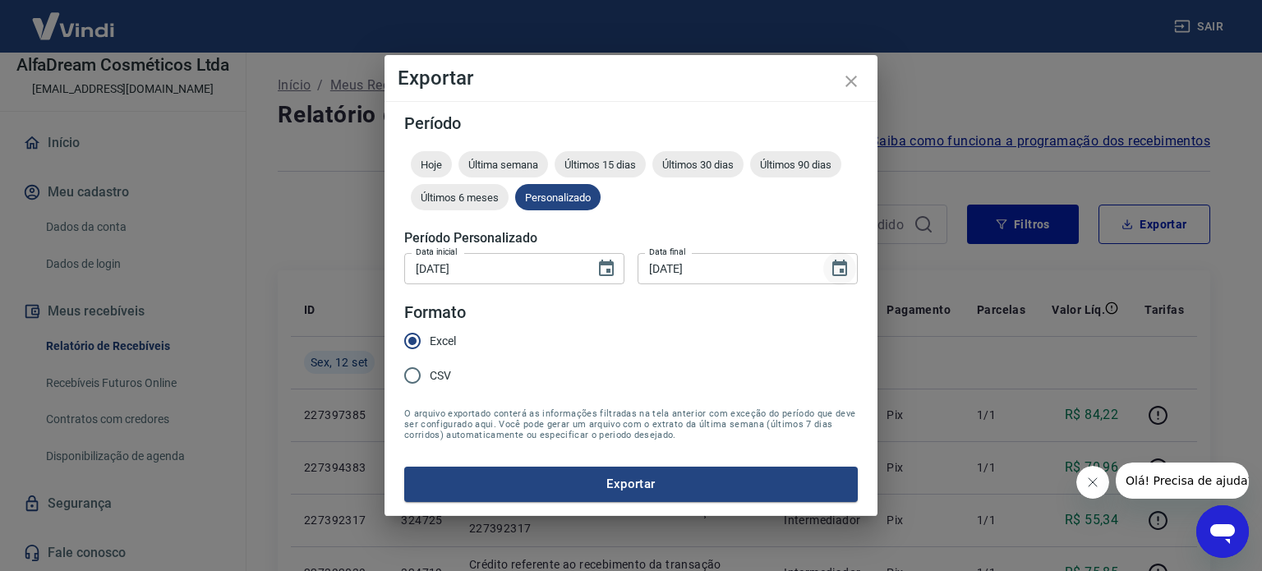
click at [847, 264] on icon "Choose date, selected date is 12 de set de 2025" at bounding box center [840, 269] width 20 height 20
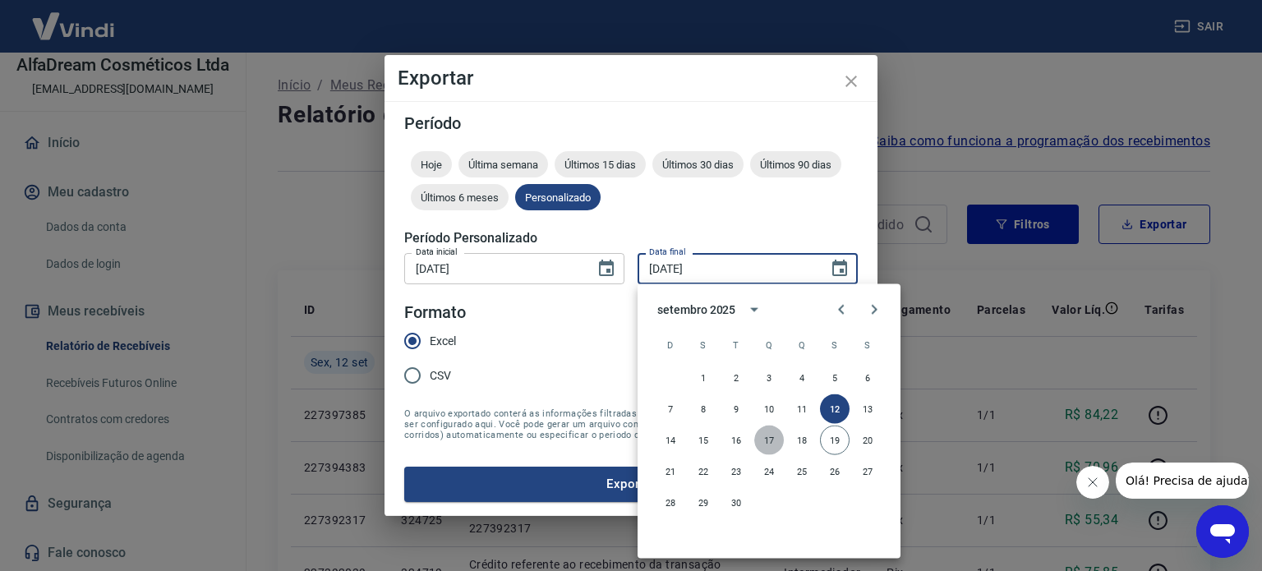
click at [766, 442] on button "17" at bounding box center [769, 440] width 30 height 30
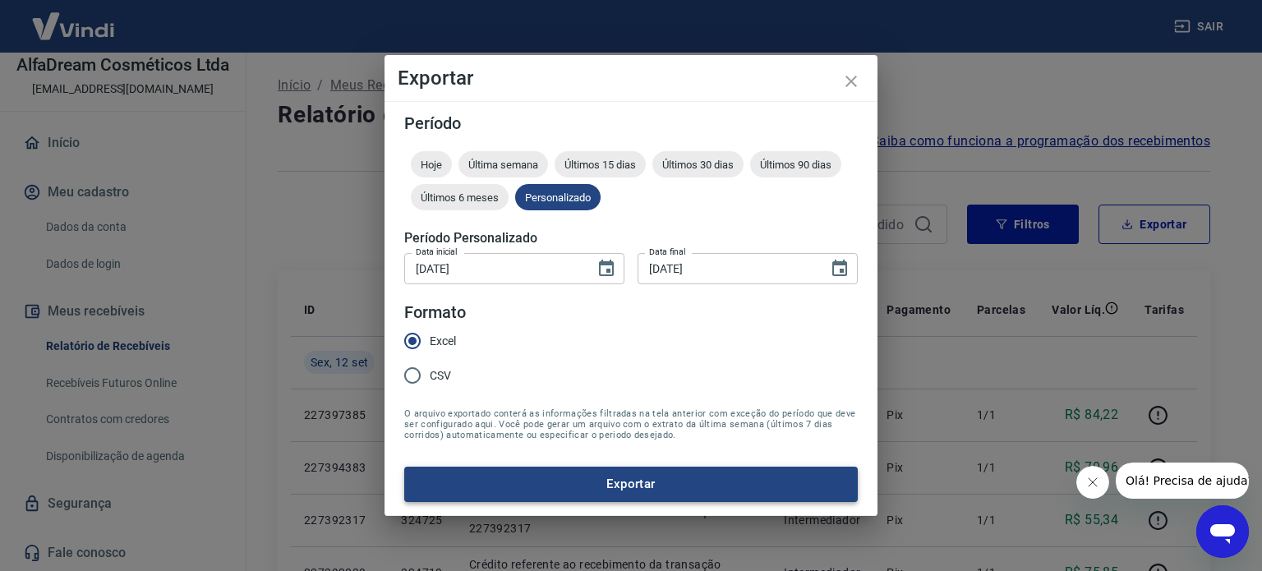
click at [697, 479] on button "Exportar" at bounding box center [630, 484] width 453 height 34
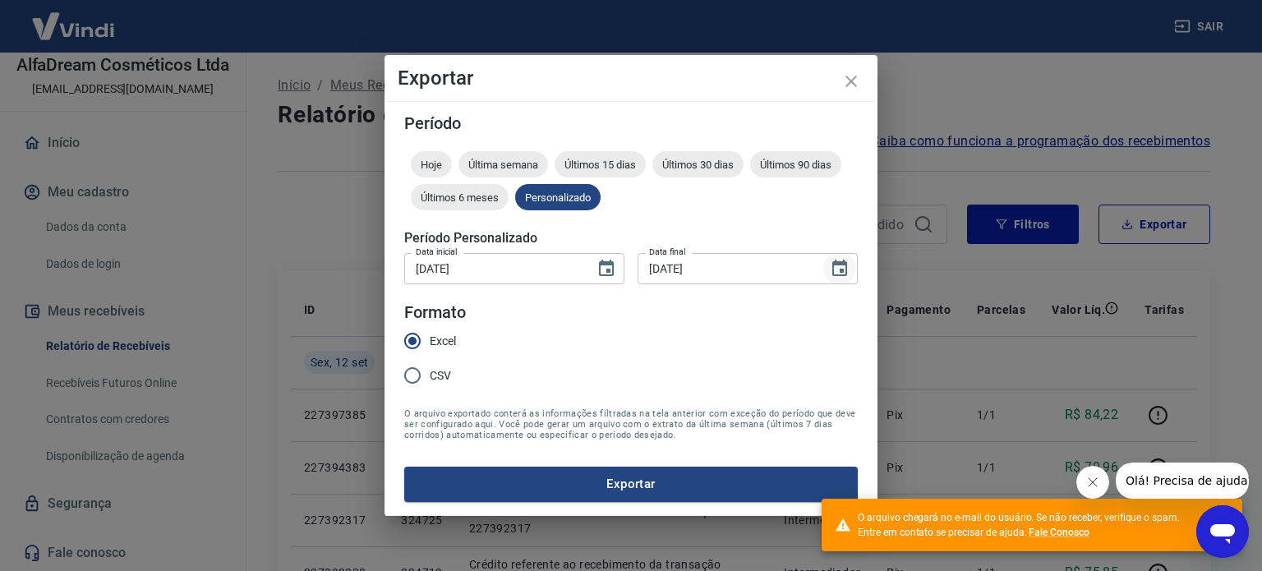
click at [835, 269] on icon "Choose date, selected date is 17 de set de 2025" at bounding box center [840, 269] width 20 height 20
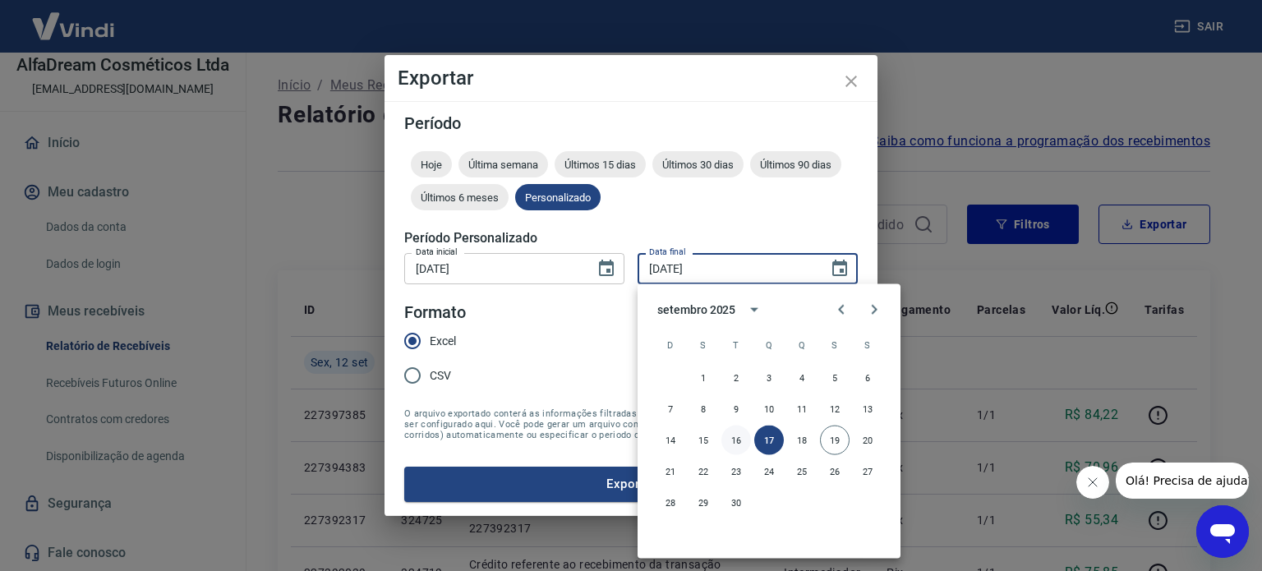
click at [739, 440] on button "16" at bounding box center [736, 440] width 30 height 30
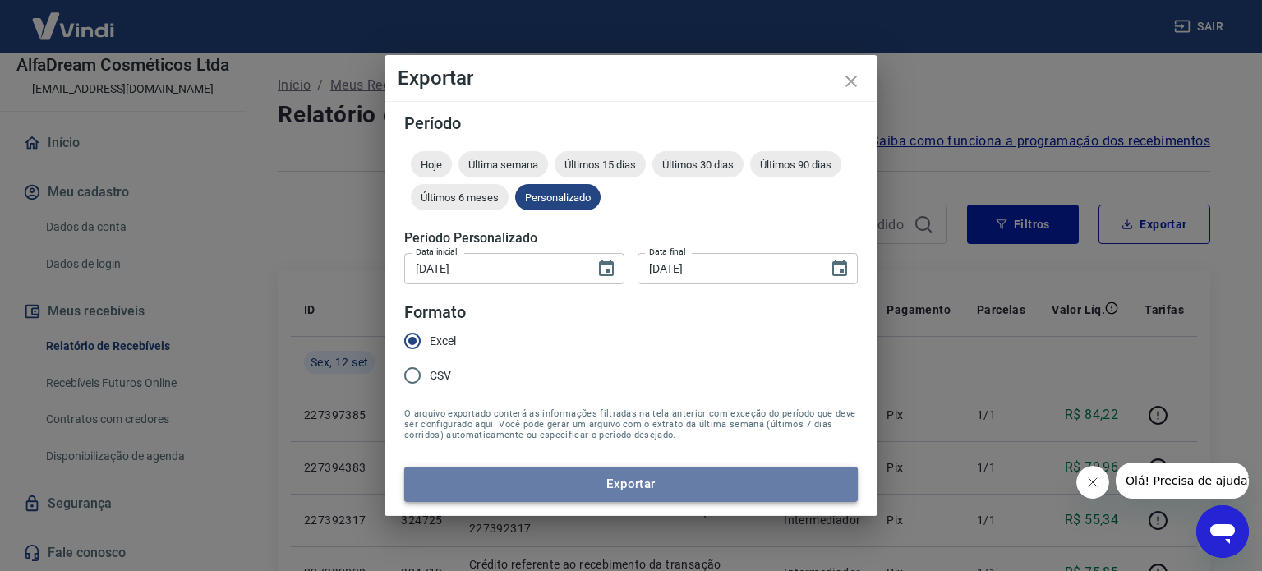
click at [690, 493] on button "Exportar" at bounding box center [630, 484] width 453 height 34
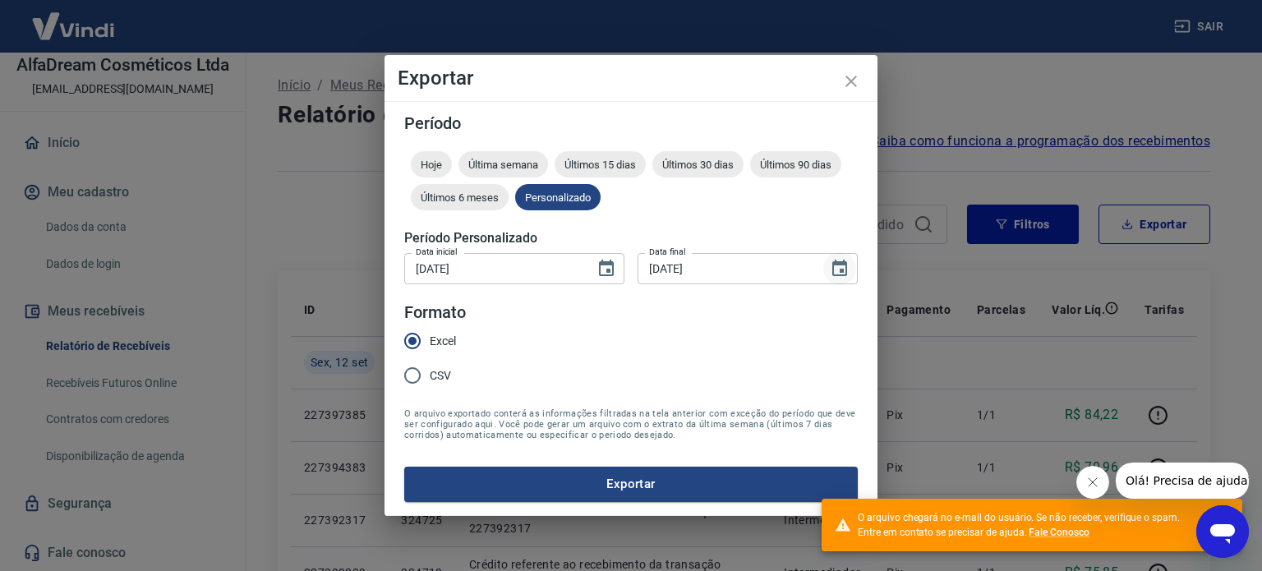
click at [838, 265] on icon "Choose date, selected date is 16 de set de 2025" at bounding box center [839, 268] width 15 height 16
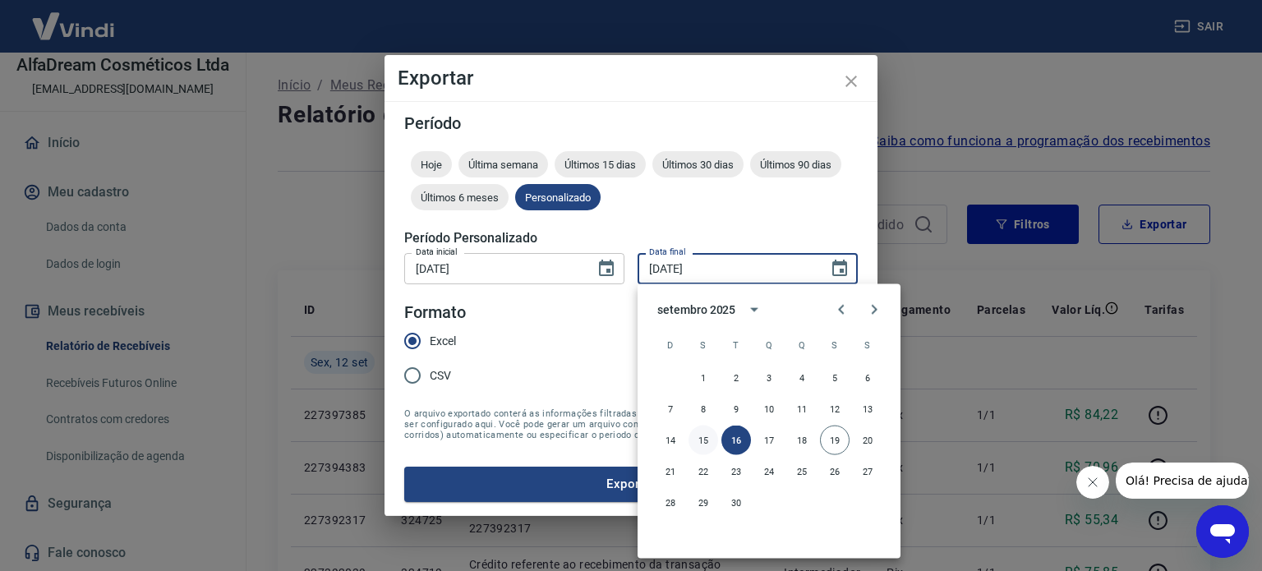
click at [706, 444] on button "15" at bounding box center [703, 440] width 30 height 30
type input "[DATE]"
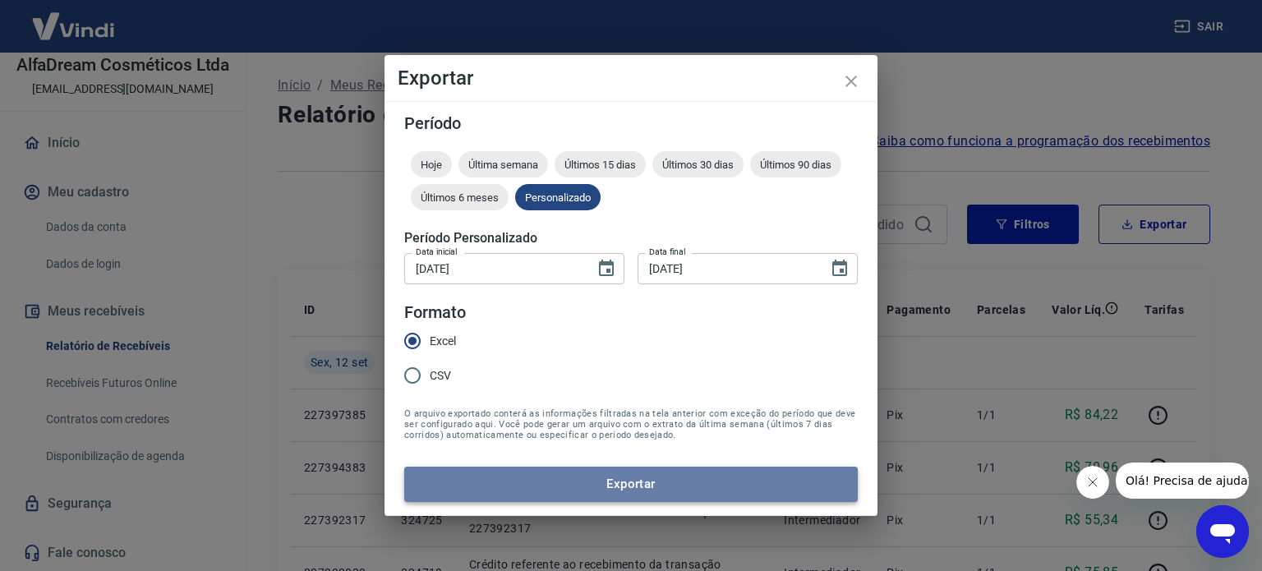
click at [683, 480] on button "Exportar" at bounding box center [630, 484] width 453 height 34
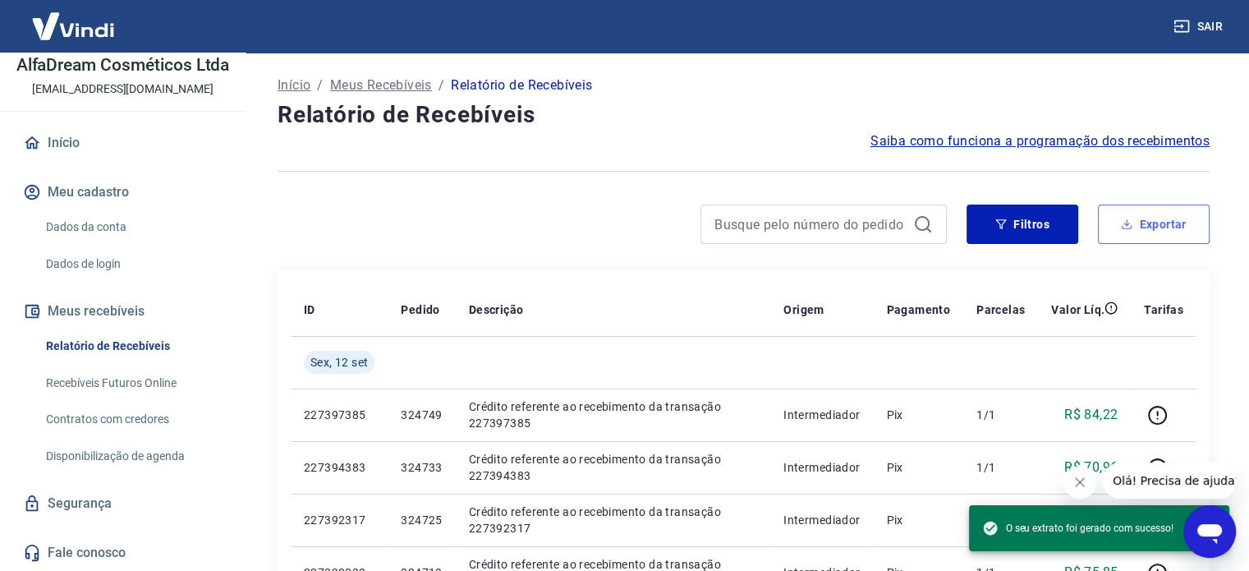
click at [1113, 218] on button "Exportar" at bounding box center [1154, 224] width 112 height 39
type input "[DATE]"
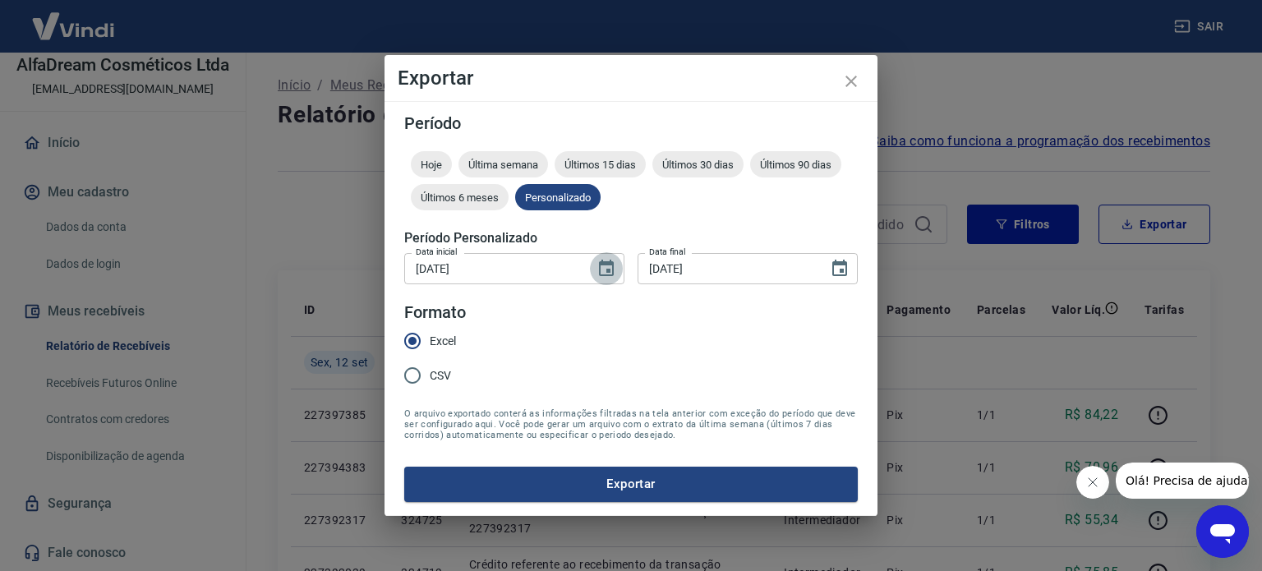
click at [610, 267] on icon "Choose date, selected date is 11 de set de 2025" at bounding box center [606, 269] width 20 height 20
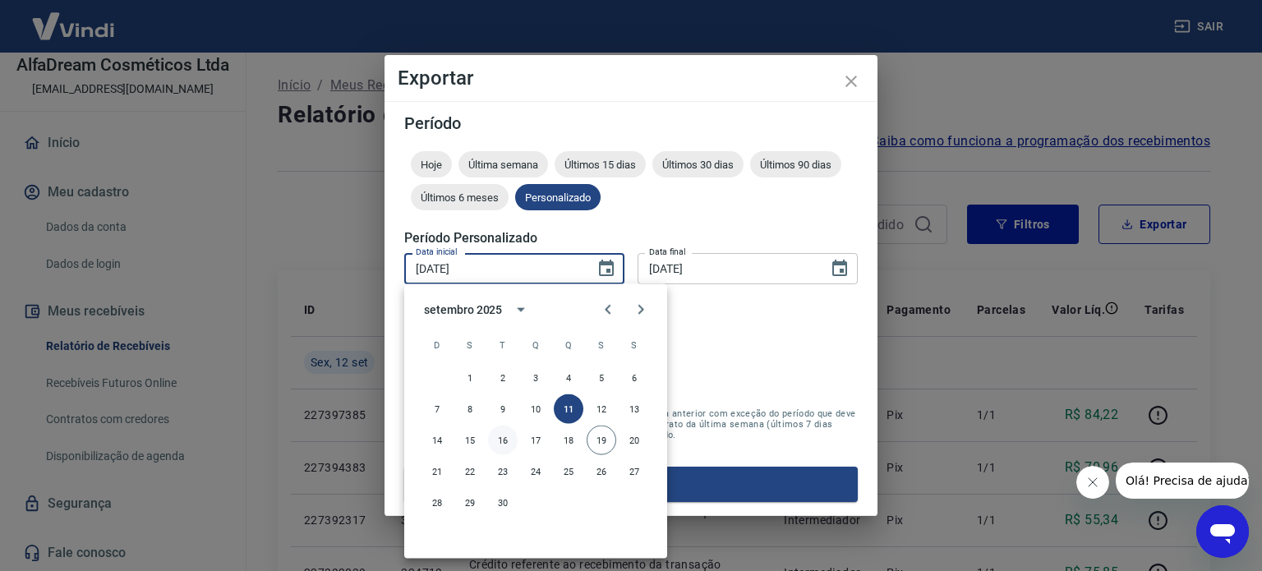
click at [506, 435] on button "16" at bounding box center [503, 440] width 30 height 30
type input "[DATE]"
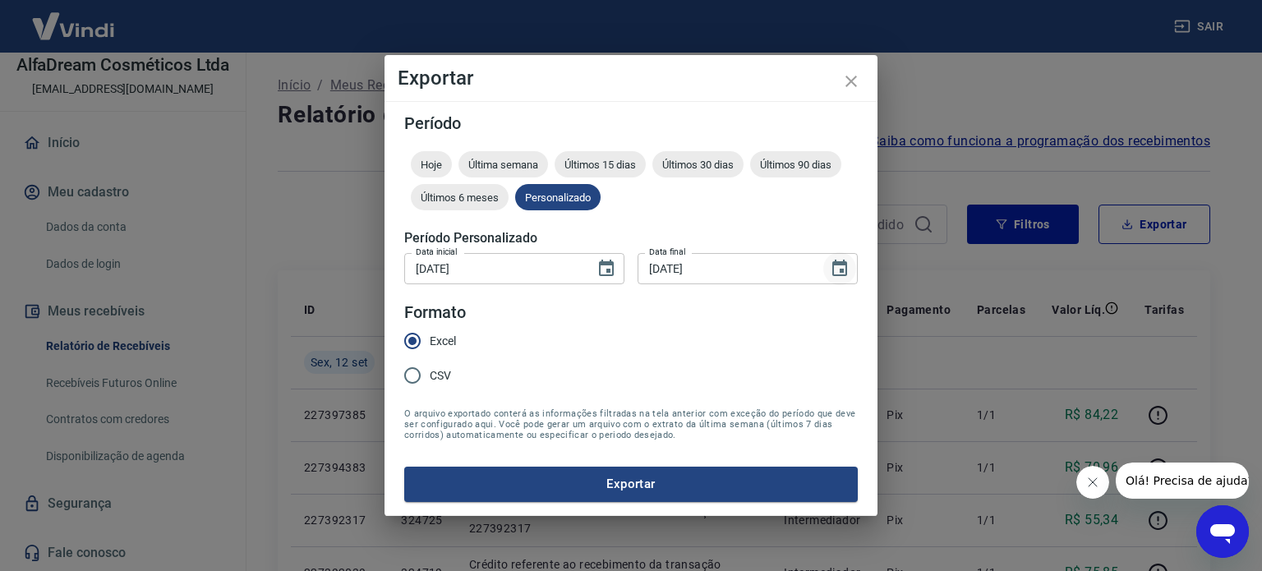
click at [838, 268] on icon "Choose date, selected date is 12 de set de 2025" at bounding box center [840, 269] width 20 height 20
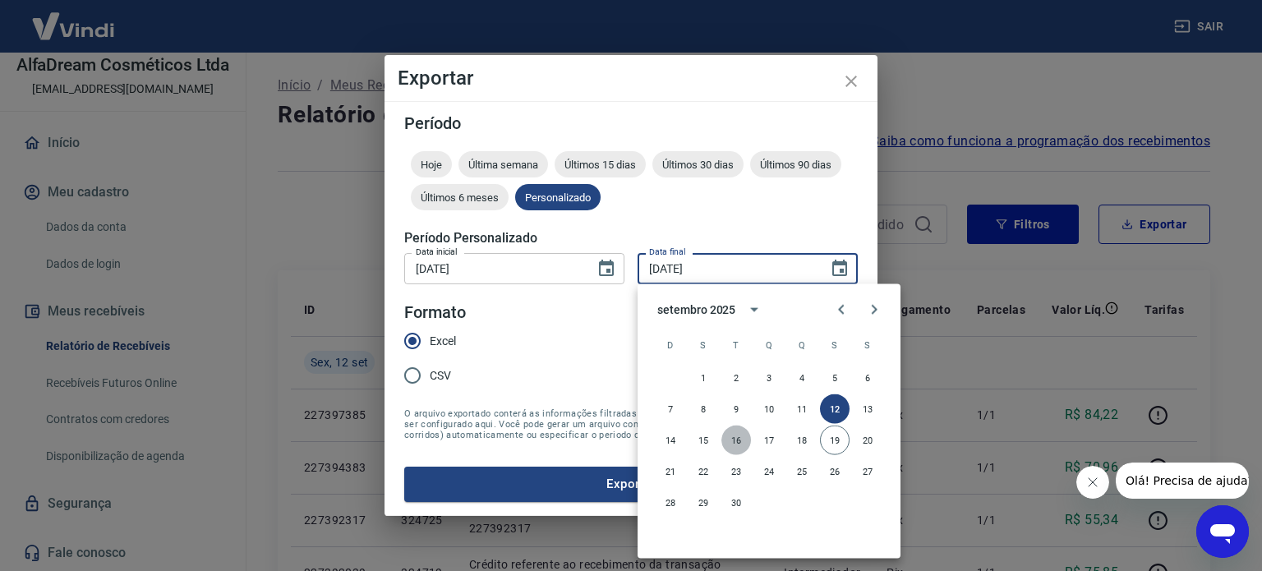
click at [743, 443] on button "16" at bounding box center [736, 440] width 30 height 30
type input "[DATE]"
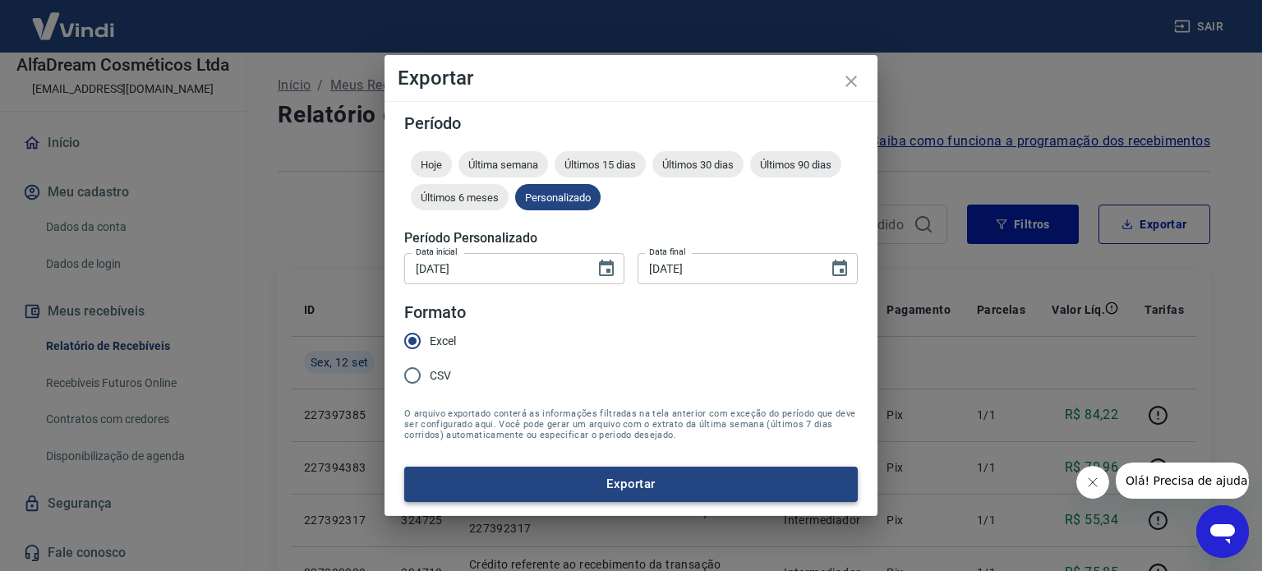
click at [697, 479] on button "Exportar" at bounding box center [630, 484] width 453 height 34
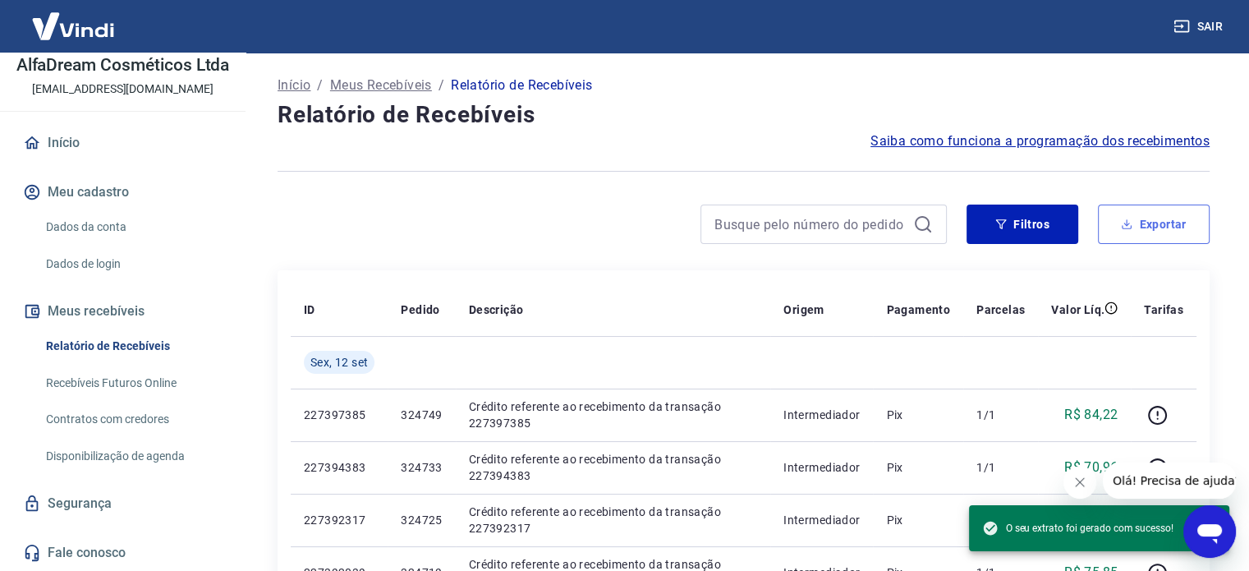
click at [1146, 233] on button "Exportar" at bounding box center [1154, 224] width 112 height 39
type input "[DATE]"
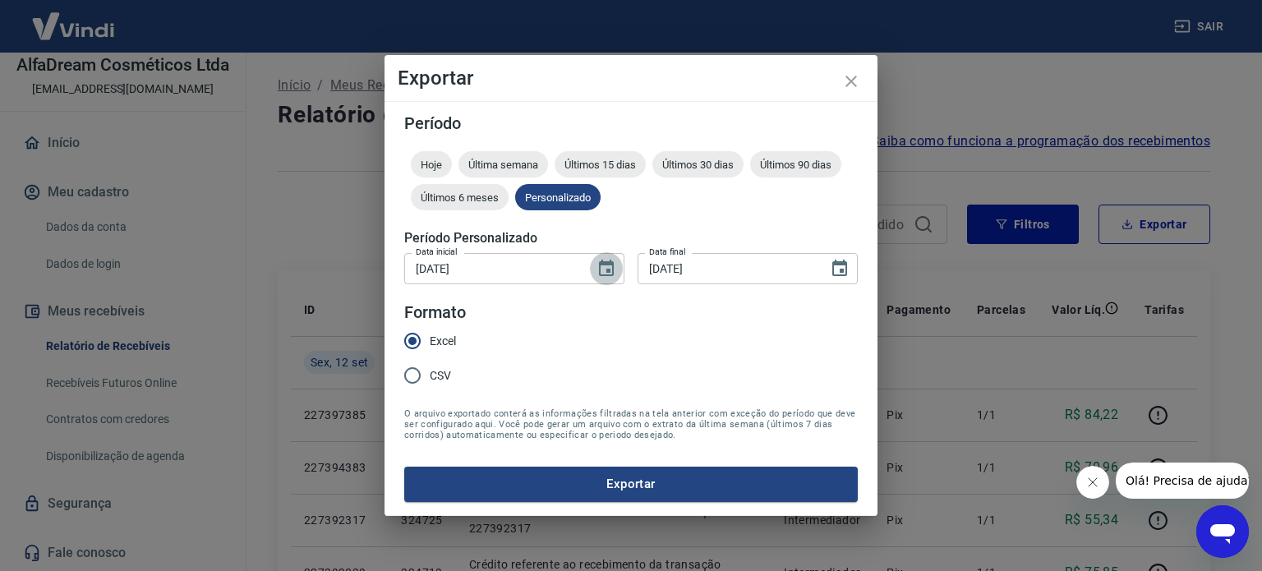
click at [606, 269] on icon "Choose date, selected date is 11 de set de 2025" at bounding box center [606, 268] width 15 height 16
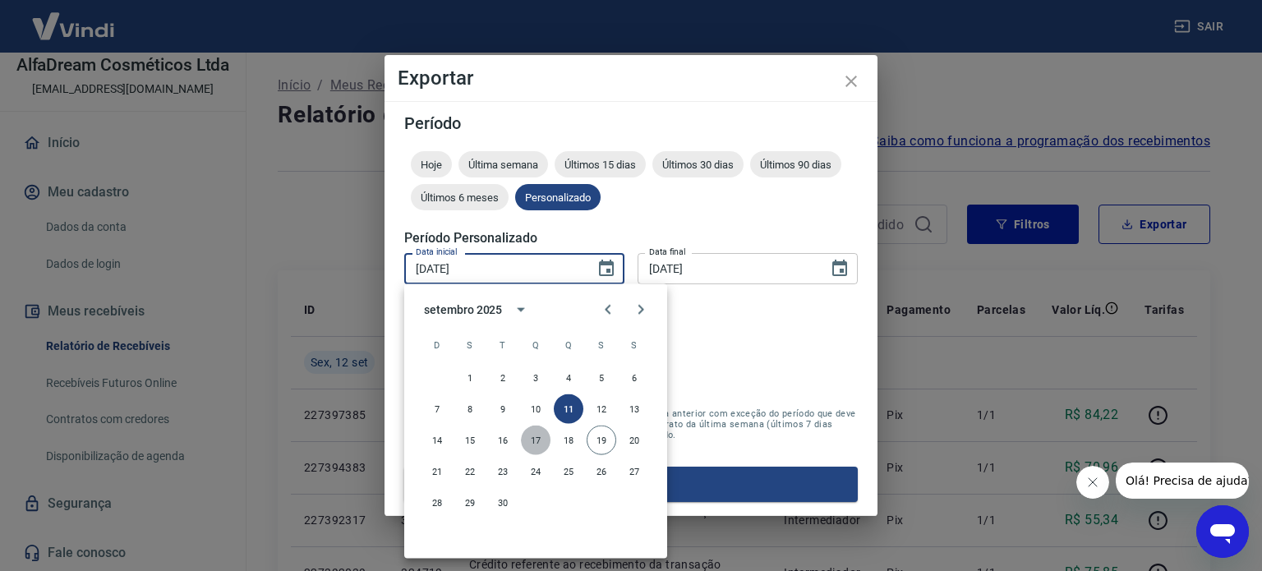
click at [536, 442] on button "17" at bounding box center [536, 440] width 30 height 30
type input "[DATE]"
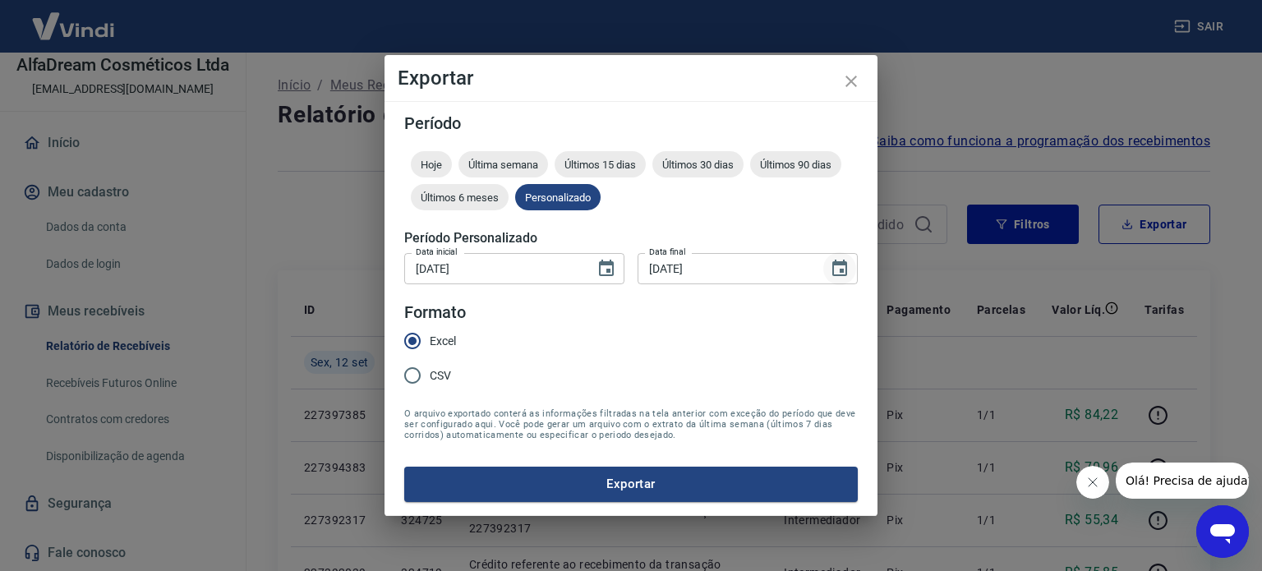
click at [844, 270] on icon "Choose date, selected date is 12 de set de 2025" at bounding box center [840, 269] width 20 height 20
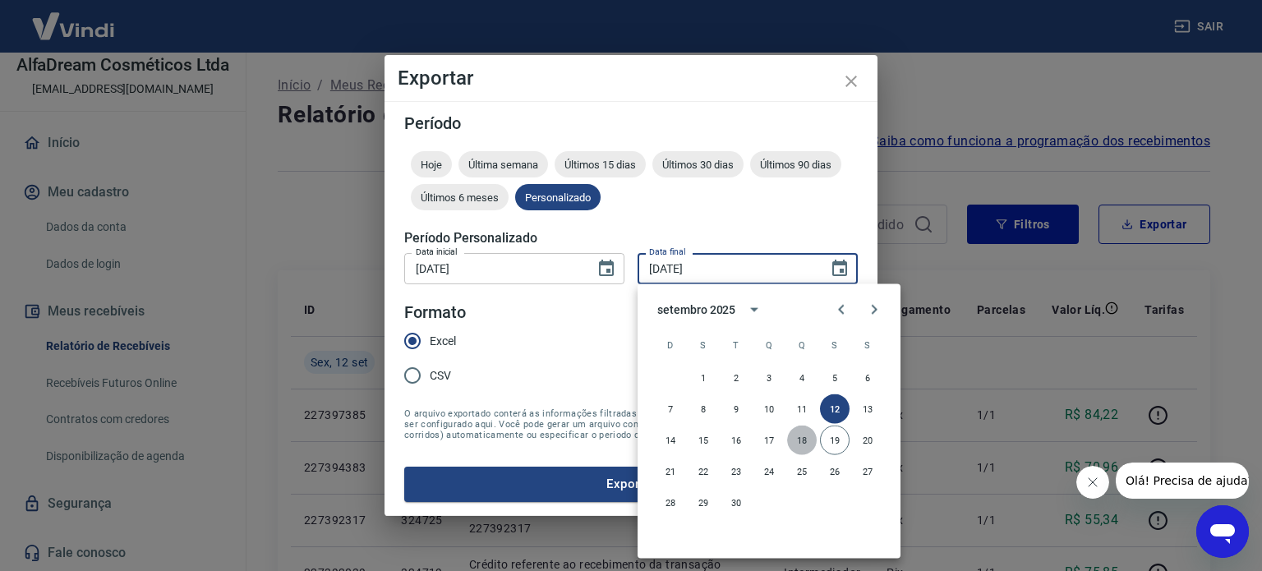
click at [802, 437] on button "18" at bounding box center [802, 440] width 30 height 30
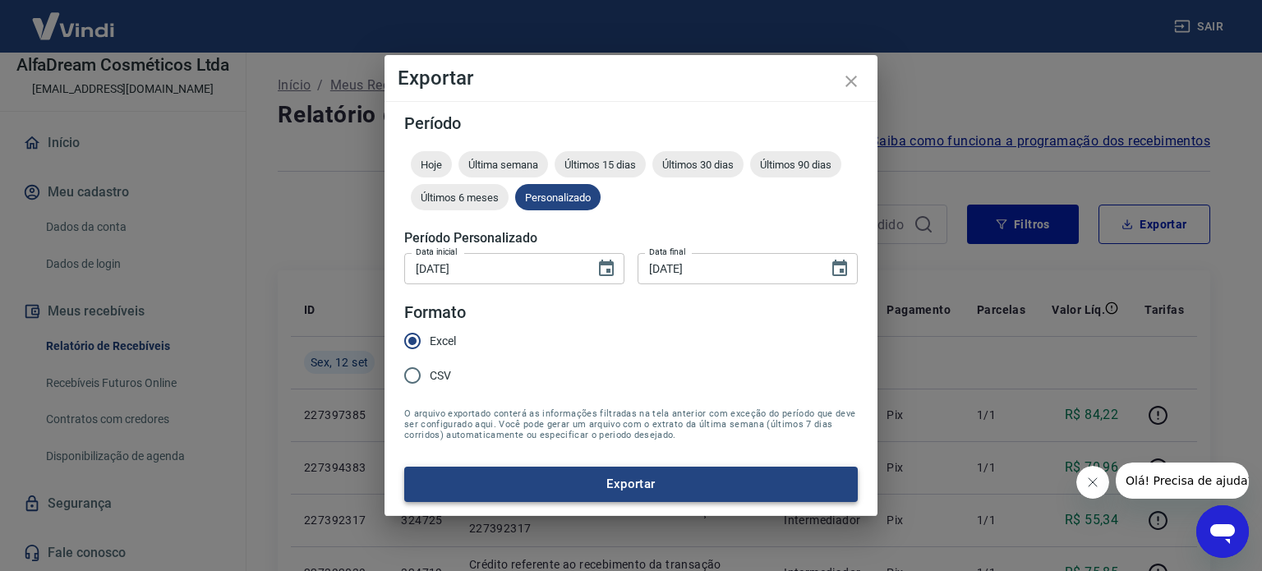
click at [647, 480] on button "Exportar" at bounding box center [630, 484] width 453 height 34
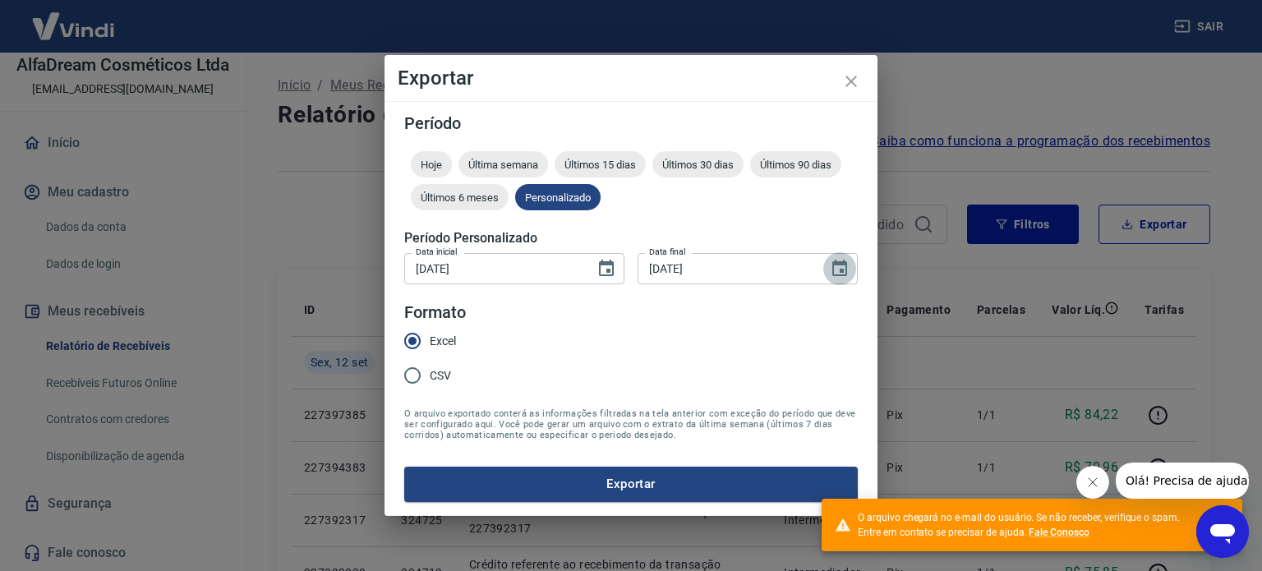
click at [844, 265] on icon "Choose date, selected date is 18 de set de 2025" at bounding box center [840, 269] width 20 height 20
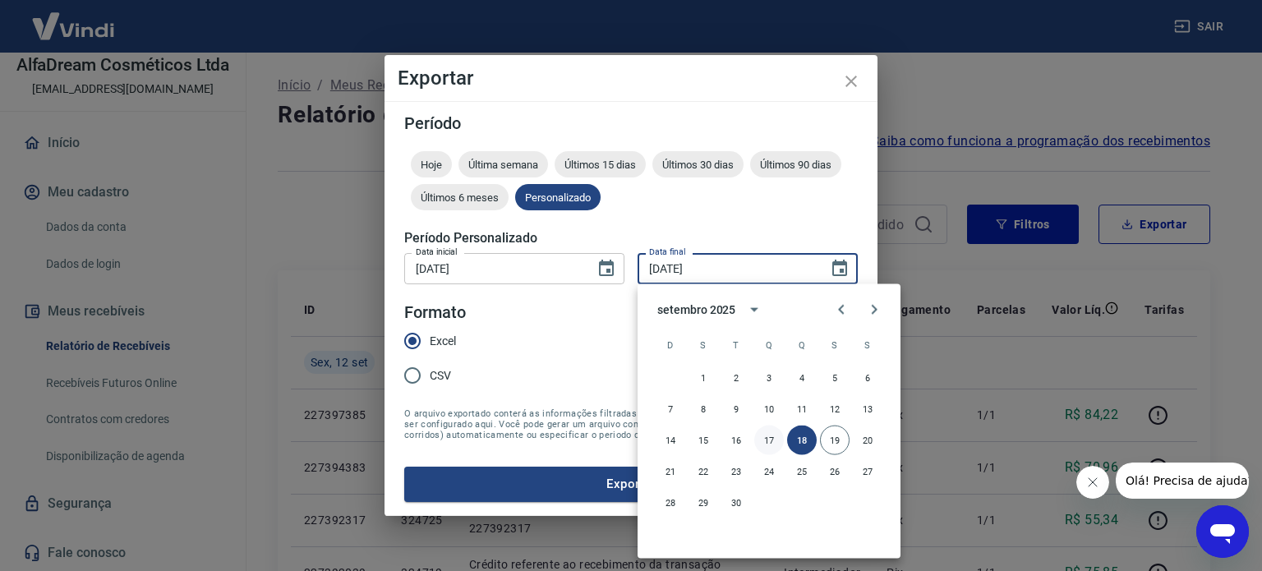
click at [763, 440] on button "17" at bounding box center [769, 440] width 30 height 30
type input "[DATE]"
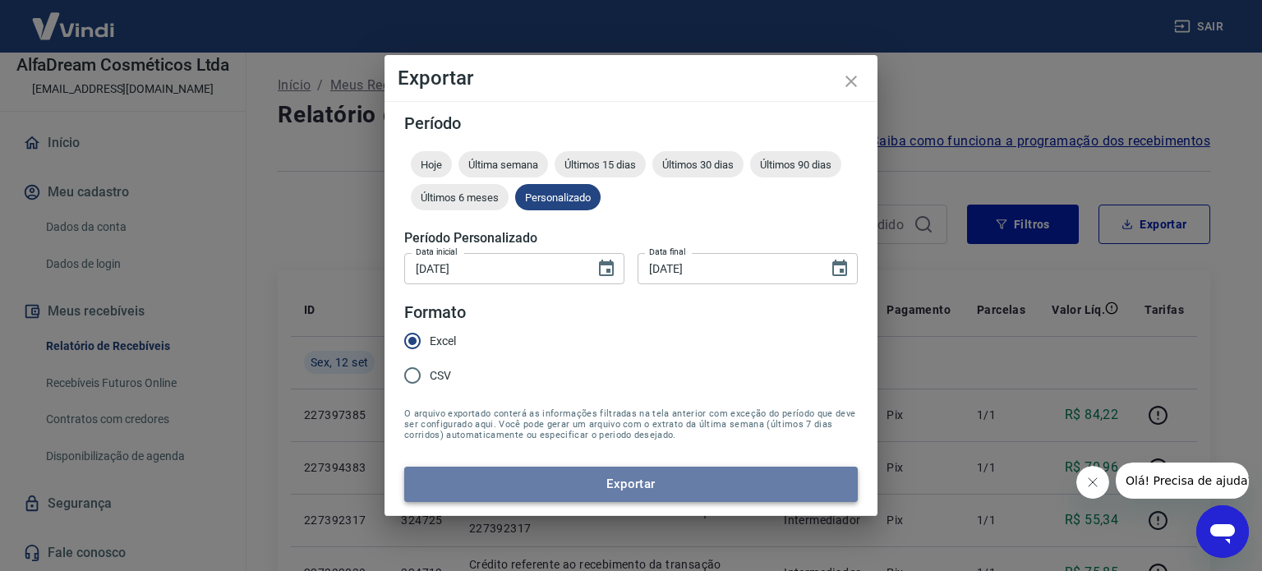
click at [720, 475] on button "Exportar" at bounding box center [630, 484] width 453 height 34
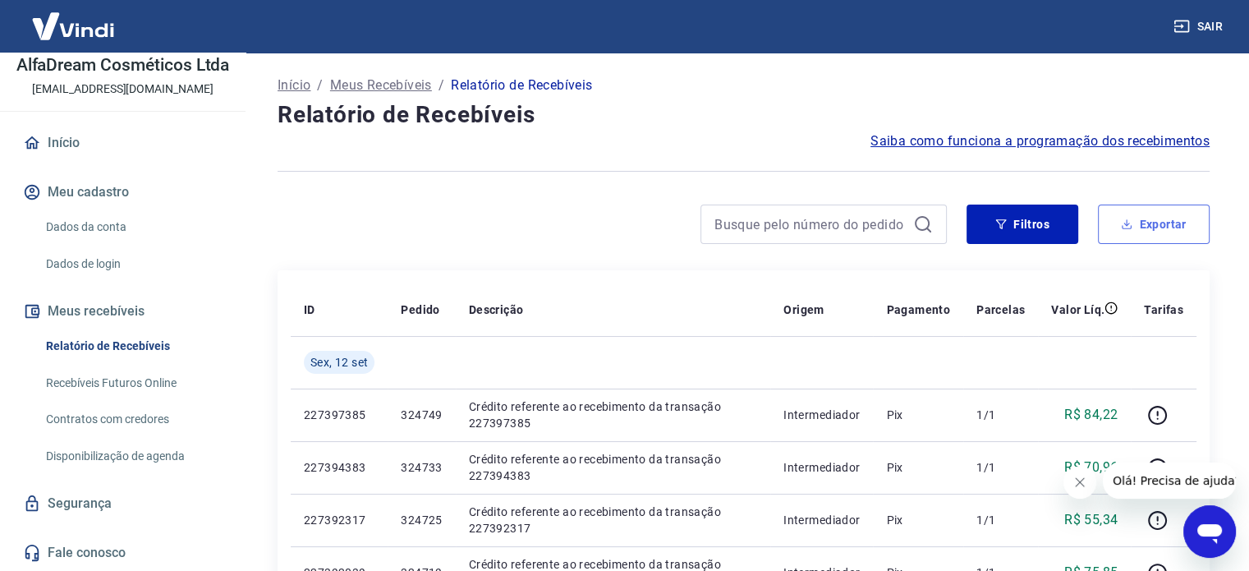
click at [1158, 234] on button "Exportar" at bounding box center [1154, 224] width 112 height 39
type input "[DATE]"
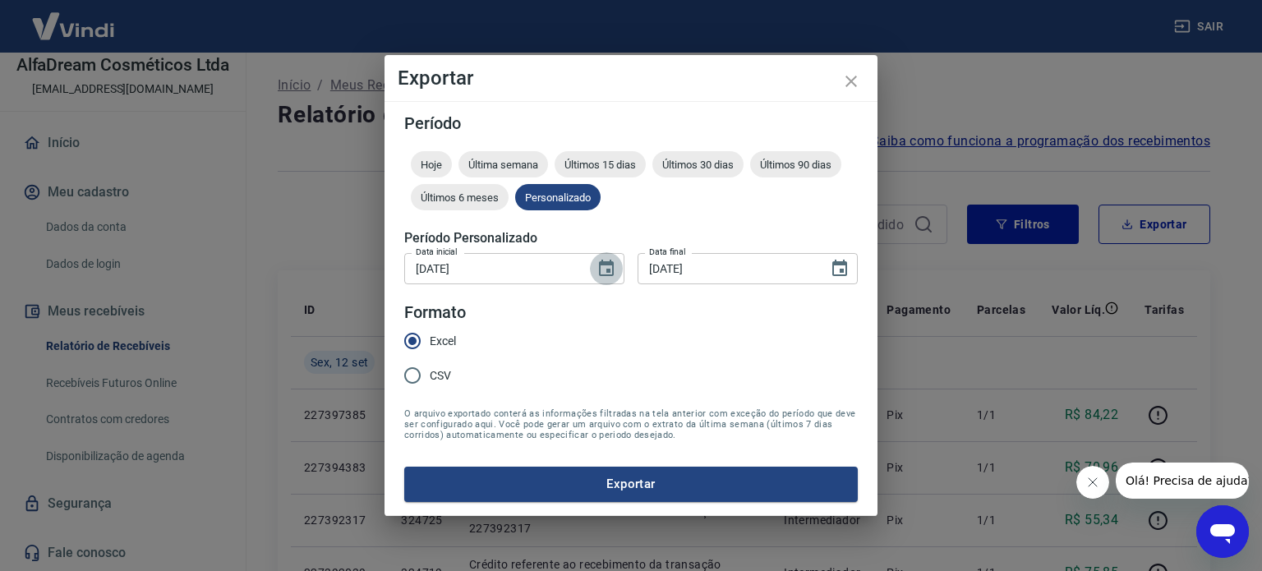
click at [614, 264] on icon "Choose date, selected date is 11 de set de 2025" at bounding box center [606, 269] width 20 height 20
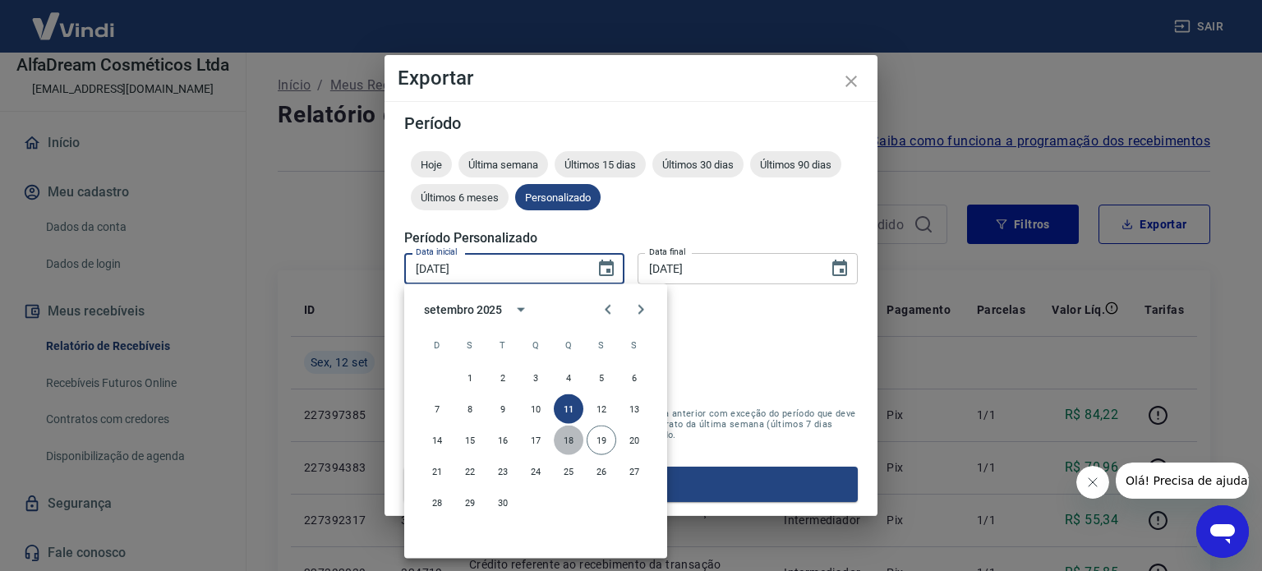
click at [561, 436] on button "18" at bounding box center [569, 440] width 30 height 30
type input "[DATE]"
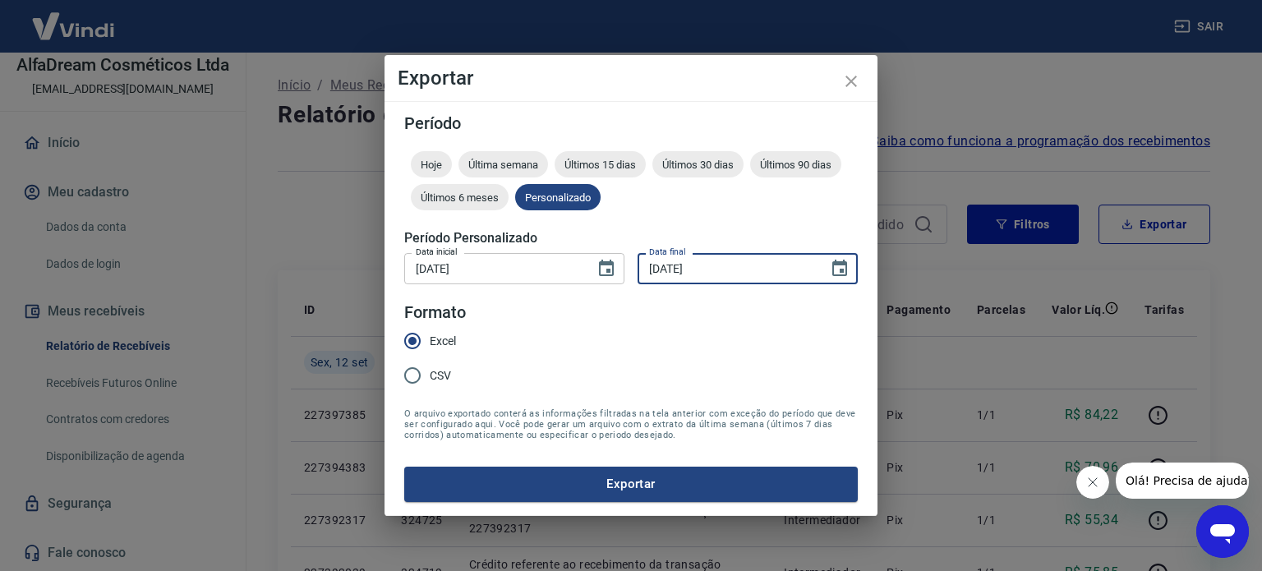
click at [687, 259] on input "[DATE]" at bounding box center [726, 268] width 179 height 30
click at [844, 257] on button "Choose date, selected date is 12 de set de 2025" at bounding box center [839, 268] width 33 height 33
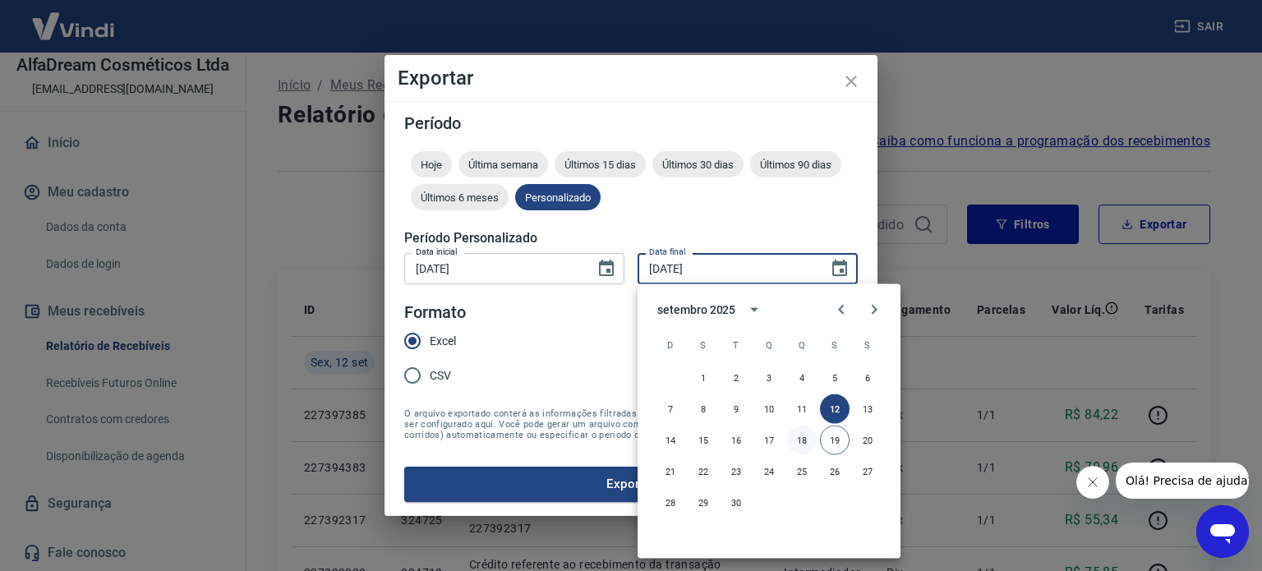
click at [803, 439] on button "18" at bounding box center [802, 440] width 30 height 30
type input "[DATE]"
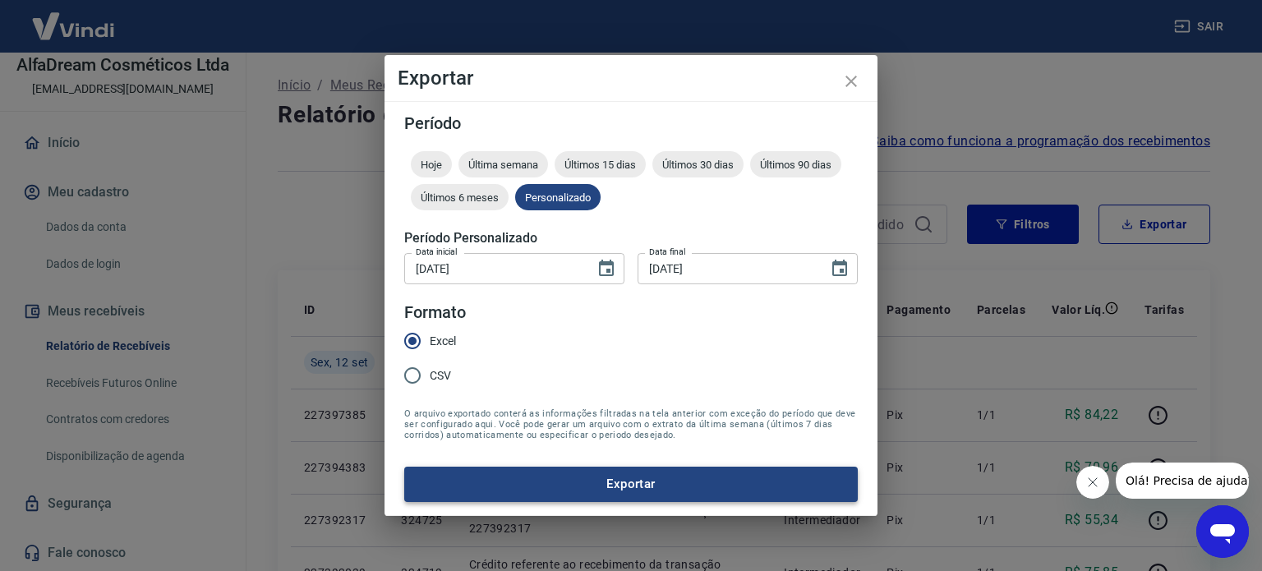
click at [693, 484] on button "Exportar" at bounding box center [630, 484] width 453 height 34
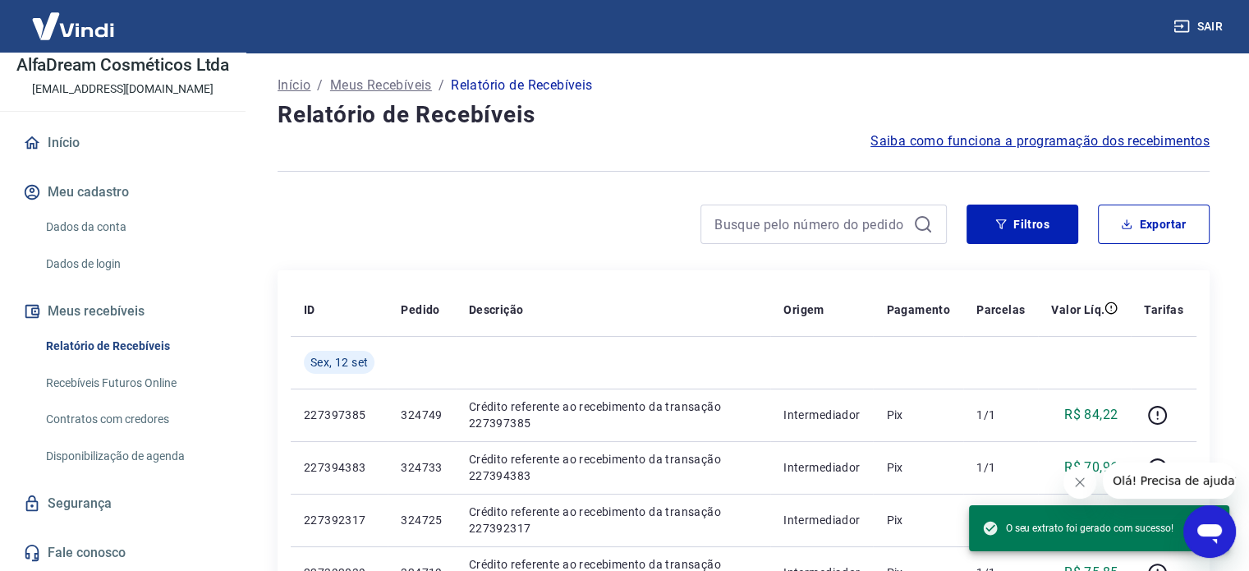
click at [1224, 525] on icon "Abrir janela de mensagens" at bounding box center [1210, 532] width 30 height 30
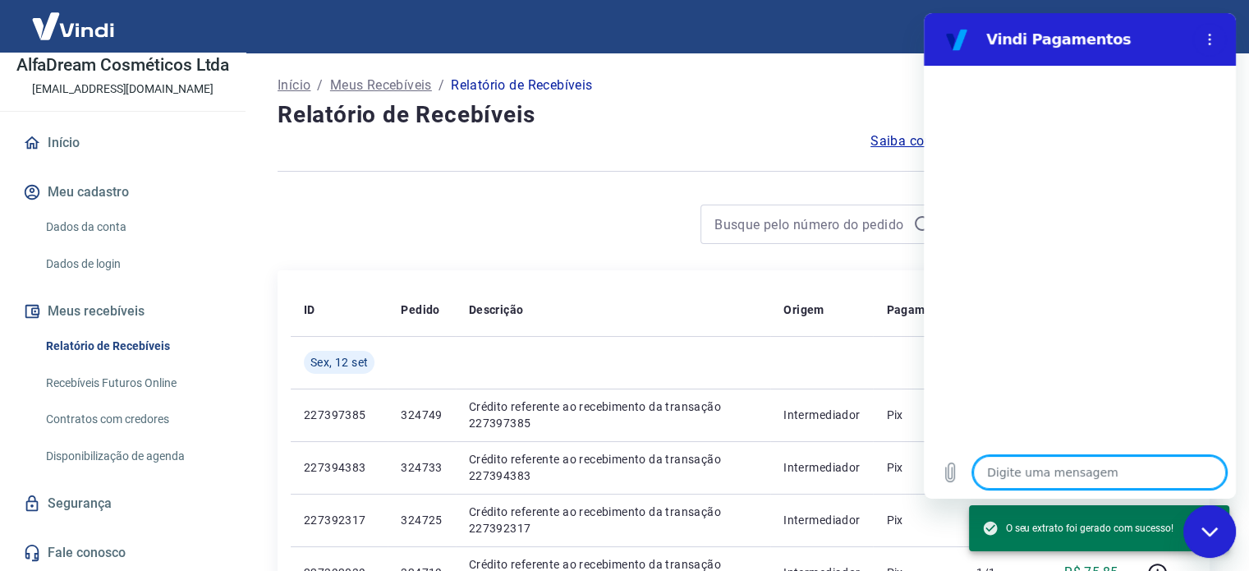
type textarea "b"
type textarea "x"
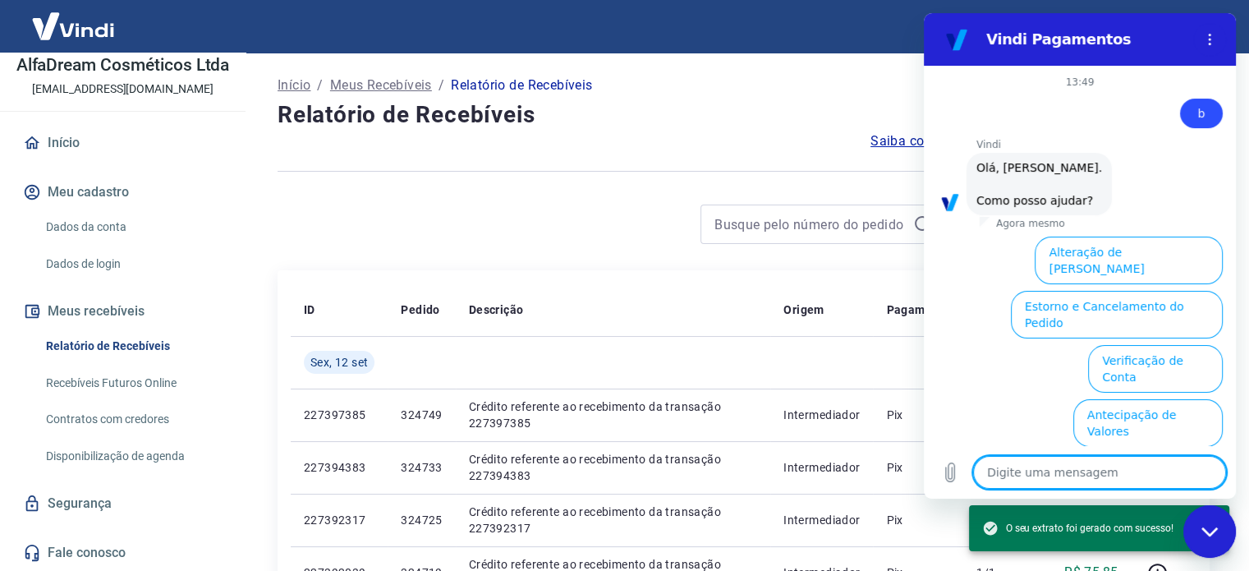
scroll to position [125, 0]
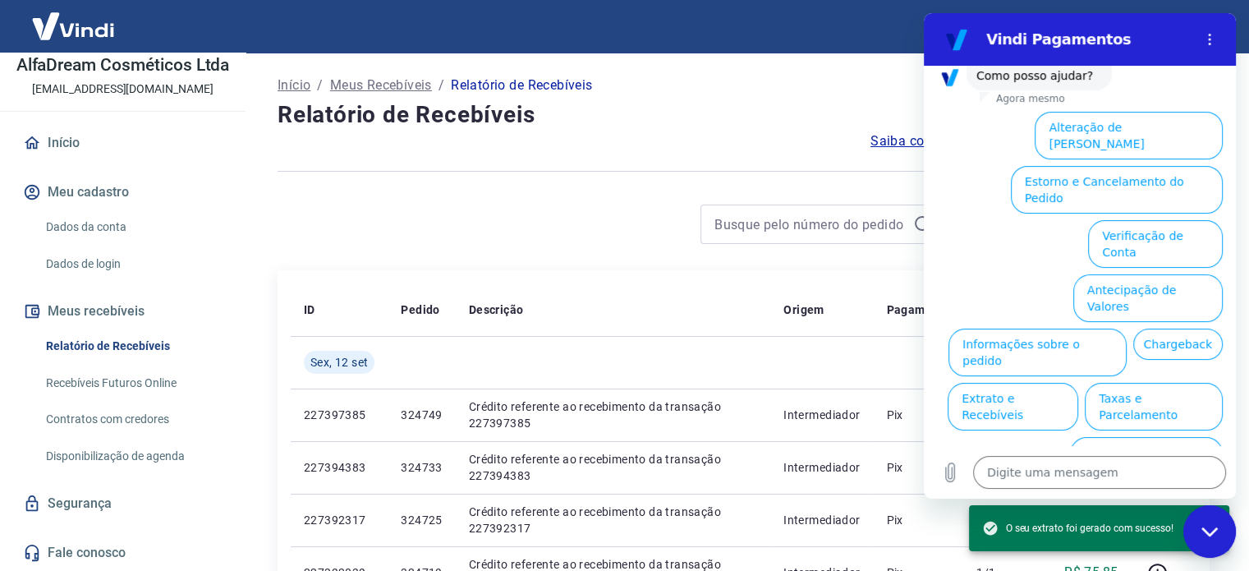
click at [1212, 544] on div "Fechar janela de mensagens" at bounding box center [1209, 531] width 49 height 49
type textarea "x"
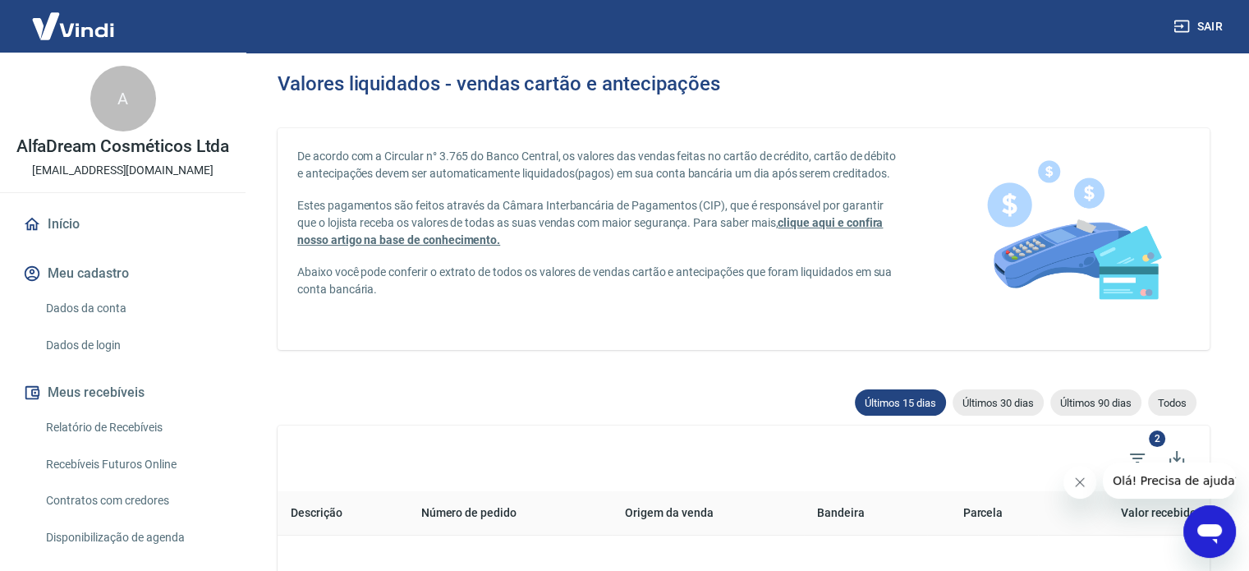
click at [1083, 486] on icon "Fechar mensagem da empresa" at bounding box center [1080, 482] width 13 height 13
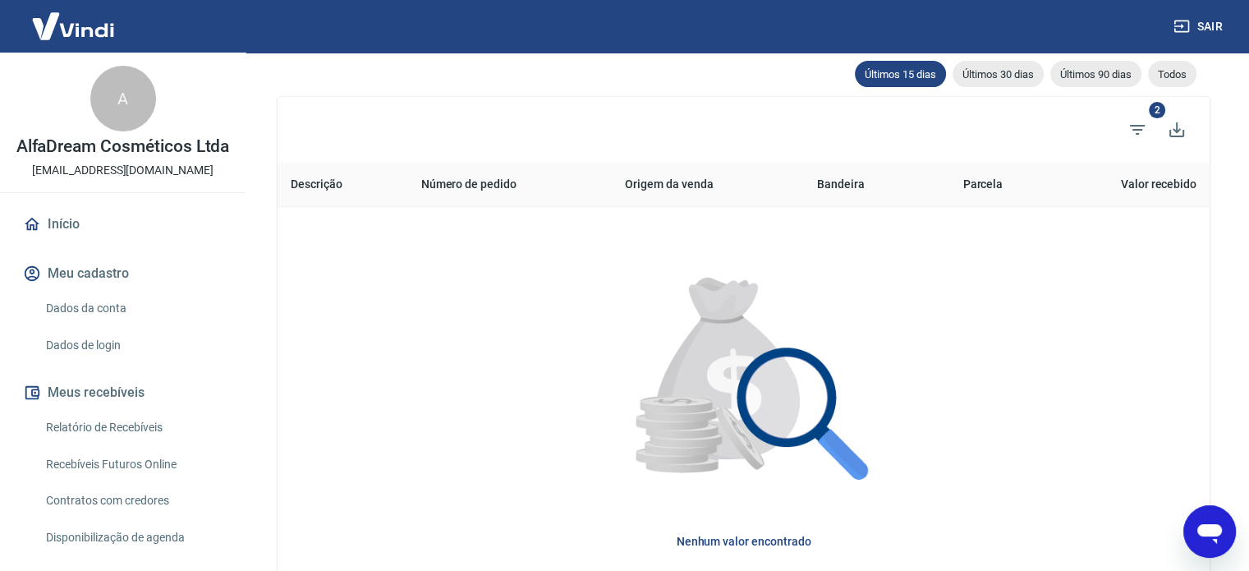
scroll to position [164, 0]
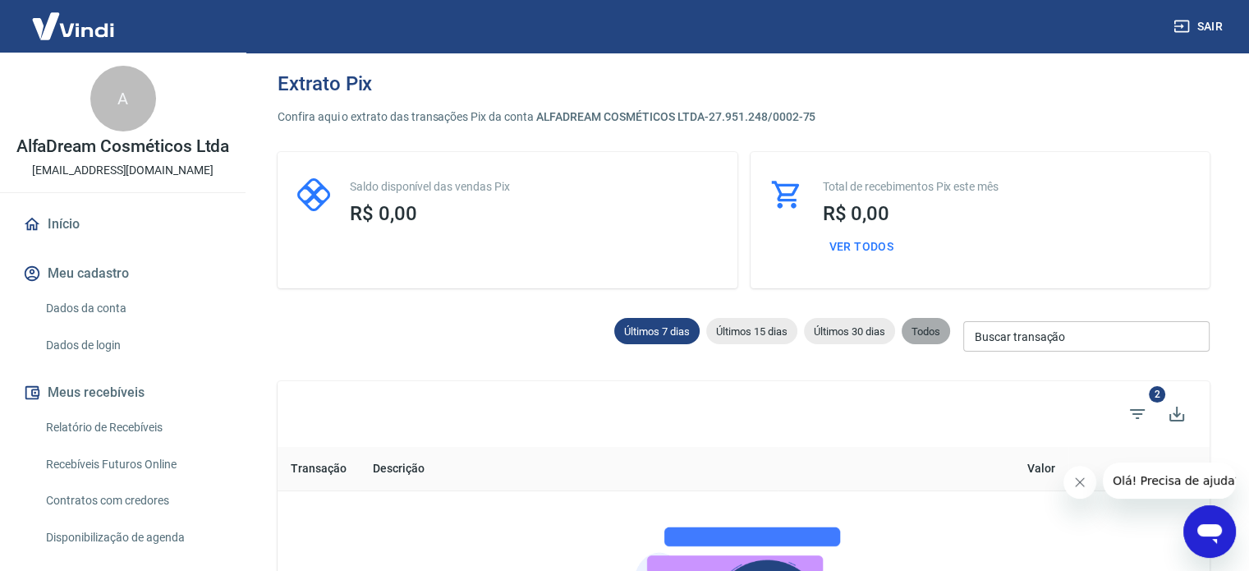
click at [931, 327] on span "Todos" at bounding box center [926, 331] width 48 height 12
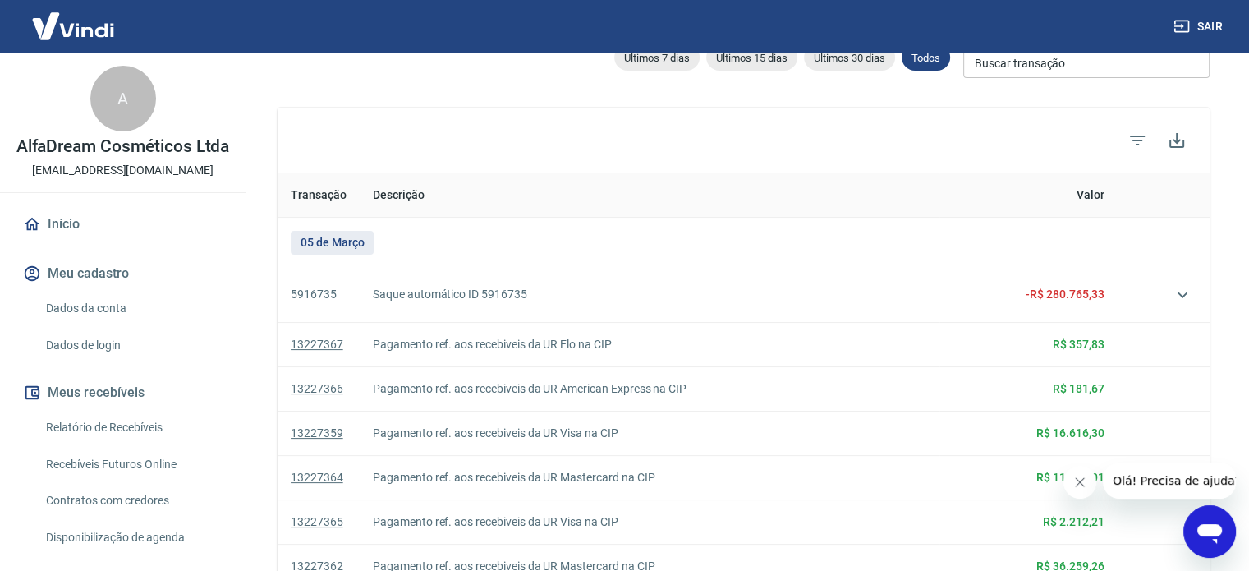
scroll to position [329, 0]
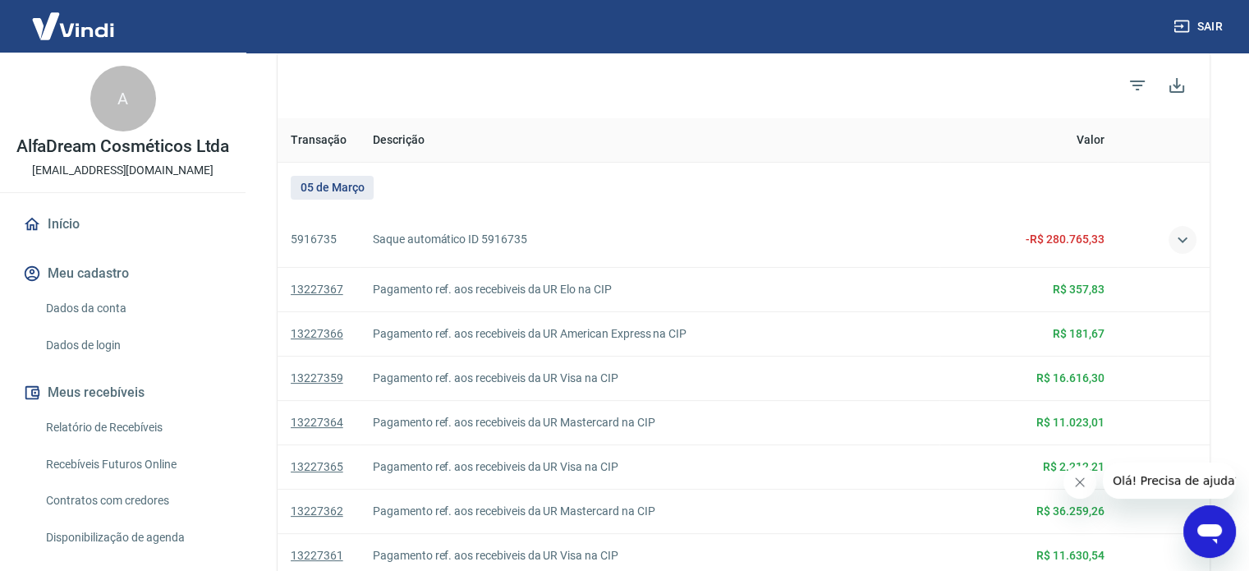
click at [1183, 238] on icon "button" at bounding box center [1183, 240] width 20 height 20
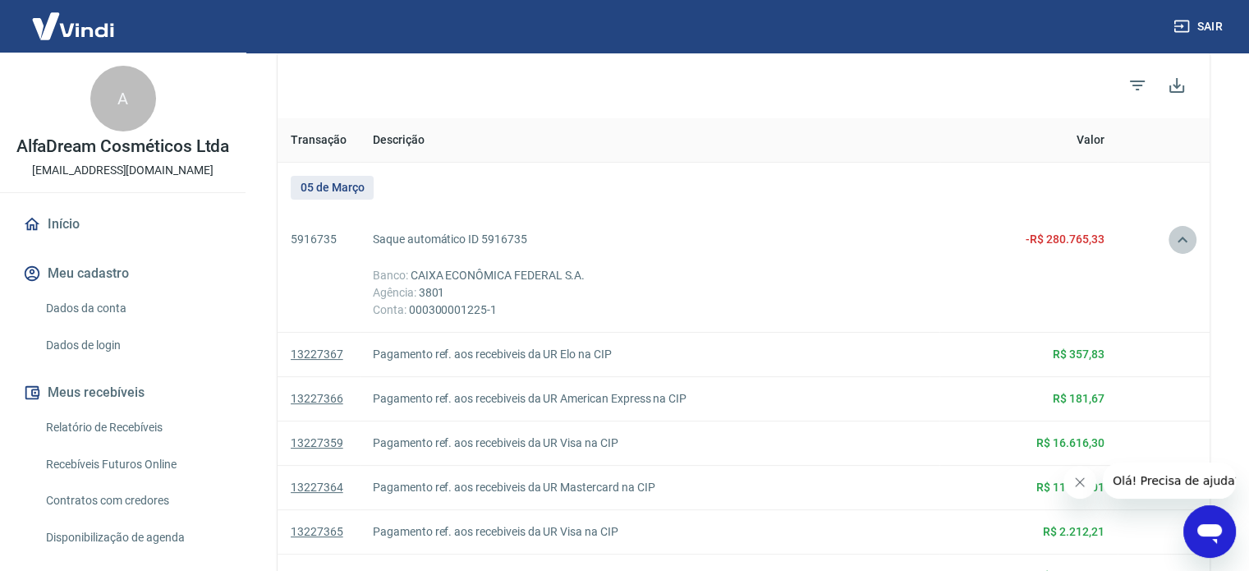
click at [1183, 238] on icon "button" at bounding box center [1183, 240] width 10 height 6
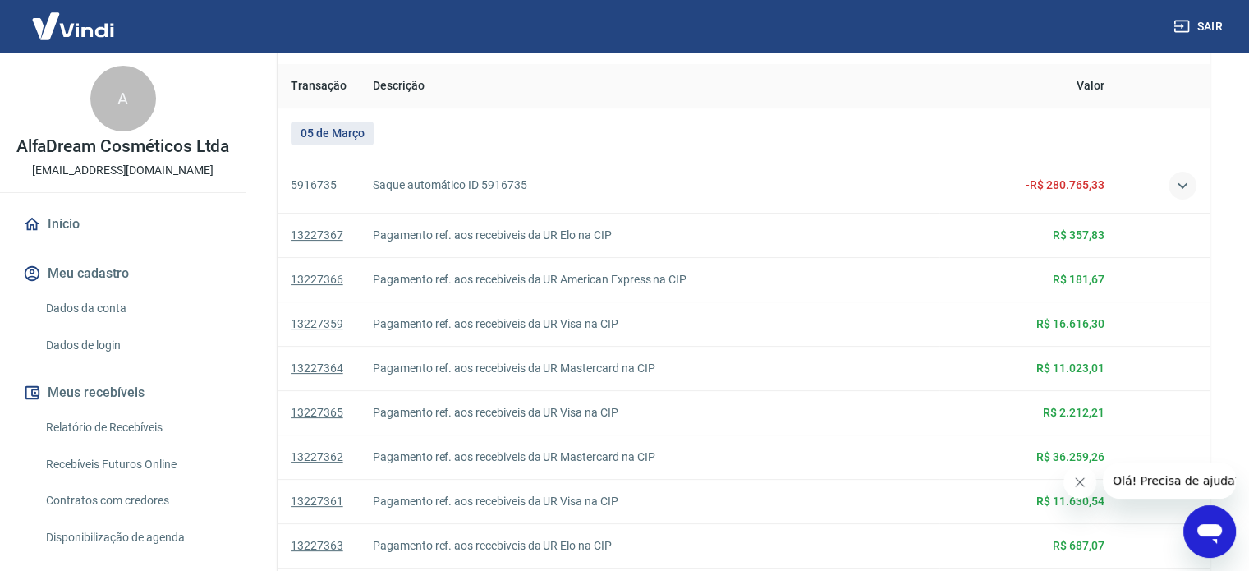
scroll to position [246, 0]
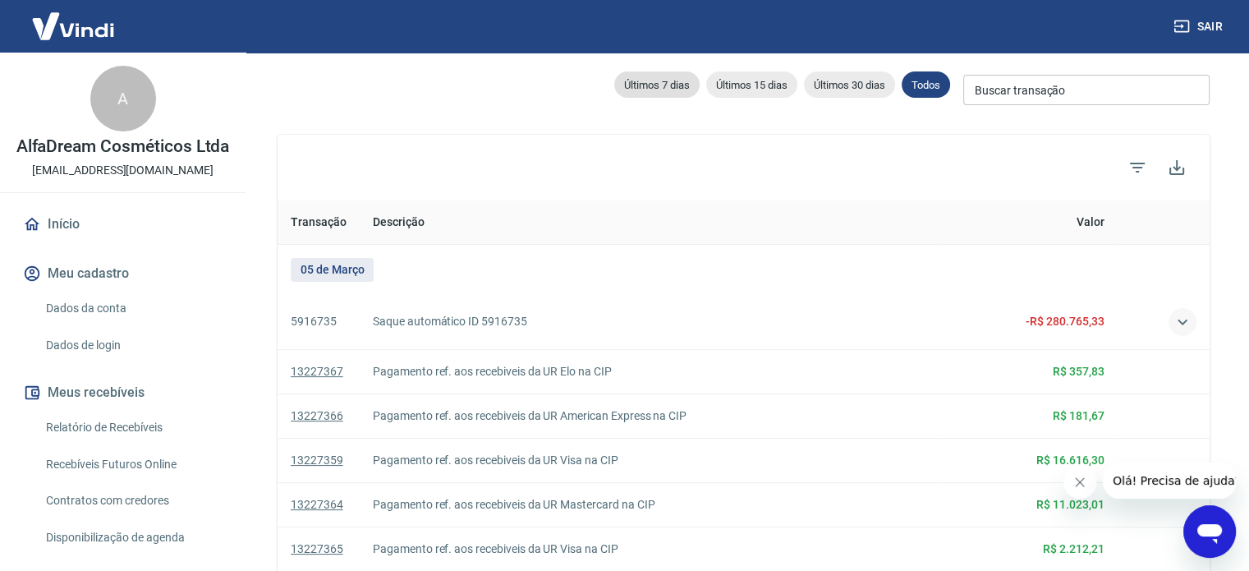
click at [678, 85] on span "Últimos 7 dias" at bounding box center [656, 85] width 85 height 12
type input "[DATE]"
type input "19/09/2025"
